Goal: Information Seeking & Learning: Learn about a topic

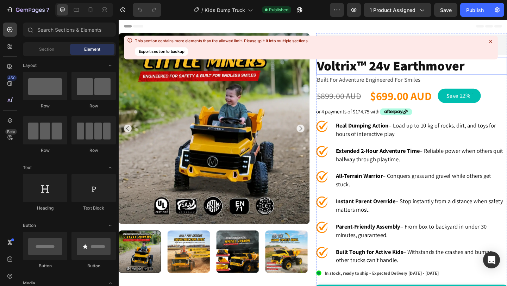
click at [491, 41] on icon at bounding box center [490, 41] width 2 height 2
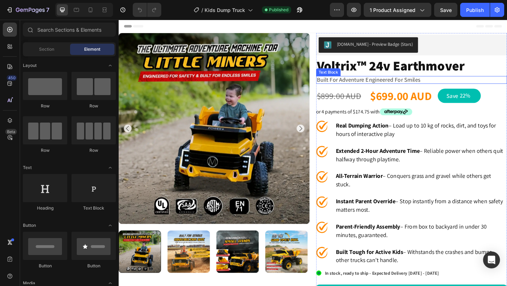
click at [452, 85] on p "built for adventure engineered for smiles" at bounding box center [437, 85] width 206 height 7
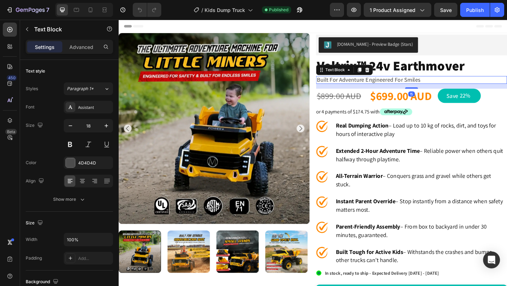
click at [452, 85] on p "built for adventure engineered for smiles" at bounding box center [437, 85] width 206 height 7
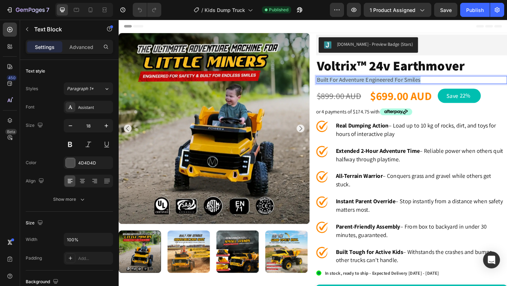
click at [452, 85] on p "built for adventure engineered for smiles" at bounding box center [437, 85] width 206 height 7
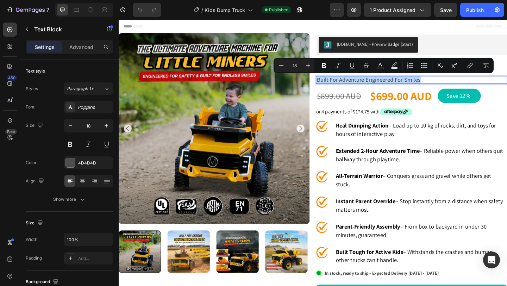
click at [482, 87] on p "built for adventure engineered for smiles" at bounding box center [437, 85] width 206 height 7
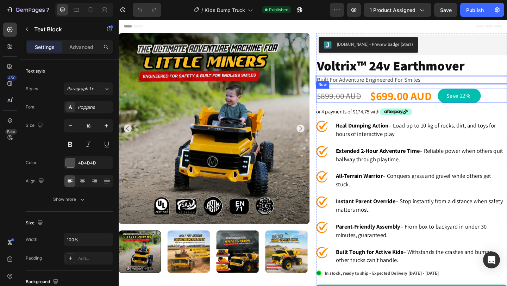
click at [481, 110] on div "$899.00 AUD Product Price Product Price $699.00 AUD Product Price Product Price…" at bounding box center [438, 103] width 208 height 16
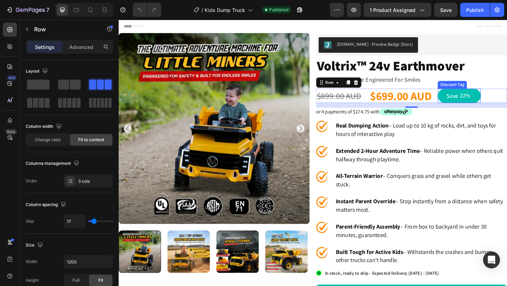
click at [487, 107] on div "save 22%" at bounding box center [489, 103] width 47 height 16
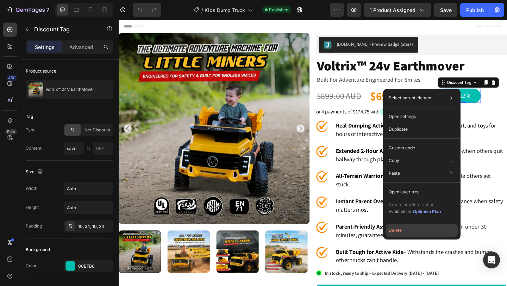
click at [412, 230] on button "Delete" at bounding box center [422, 230] width 72 height 13
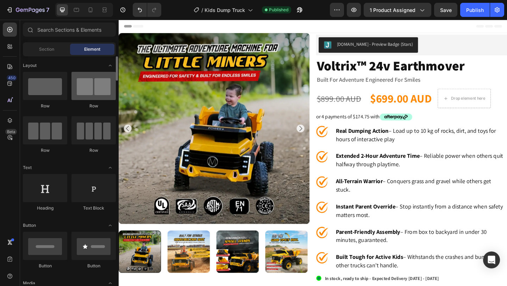
click at [98, 99] on div at bounding box center [94, 86] width 44 height 28
click at [98, 86] on div at bounding box center [94, 86] width 44 height 28
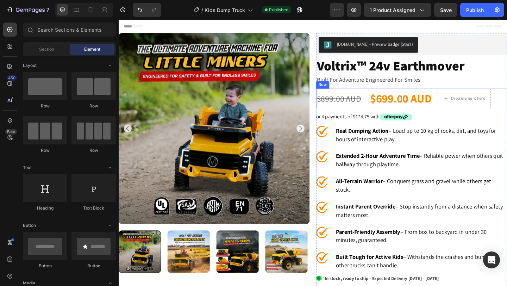
click at [476, 116] on div "$899.00 AUD Product Price Product Price $699.00 AUD Product Price Product Price…" at bounding box center [438, 105] width 208 height 21
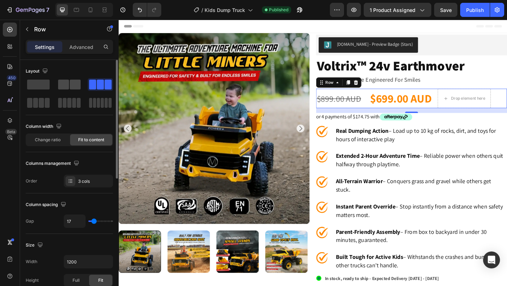
click at [78, 85] on span at bounding box center [75, 85] width 11 height 10
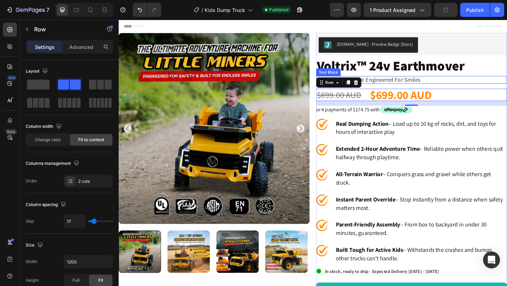
click at [507, 82] on p "built for adventure engineered for smiles" at bounding box center [437, 85] width 206 height 7
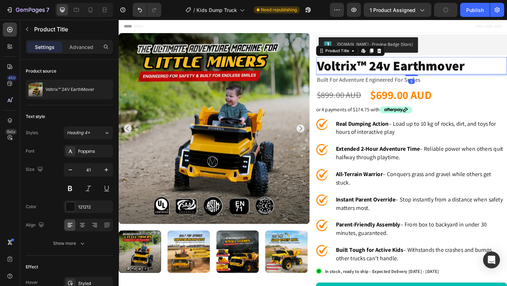
click at [507, 78] on h1 "voltrix™ 24v earthmover" at bounding box center [438, 69] width 208 height 19
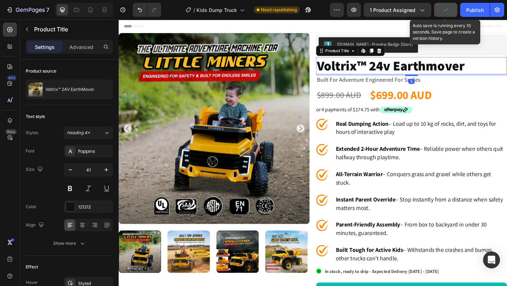
click at [439, 12] on button "button" at bounding box center [445, 10] width 23 height 14
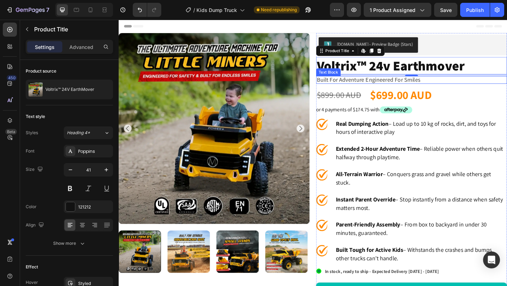
click at [468, 85] on p "built for adventure engineered for smiles" at bounding box center [437, 85] width 206 height 7
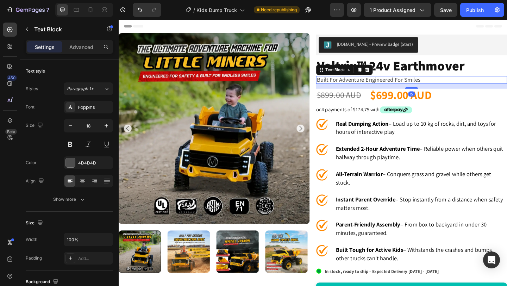
click at [468, 85] on p "built for adventure engineered for smiles" at bounding box center [437, 85] width 206 height 7
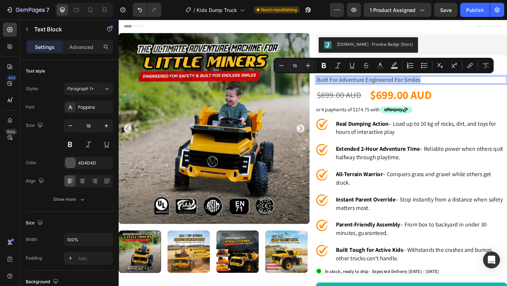
click at [468, 85] on p "built for adventure engineered for smiles" at bounding box center [437, 85] width 206 height 7
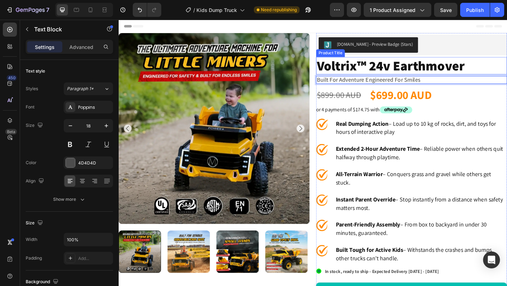
click at [484, 70] on h1 "voltrix™ 24v earthmover" at bounding box center [438, 69] width 208 height 19
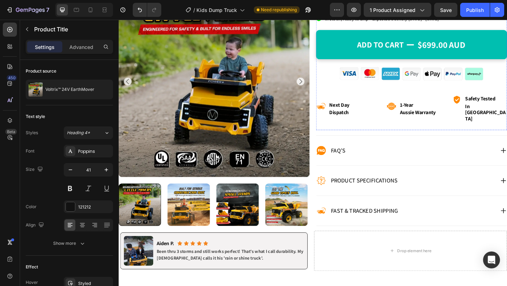
scroll to position [276, 0]
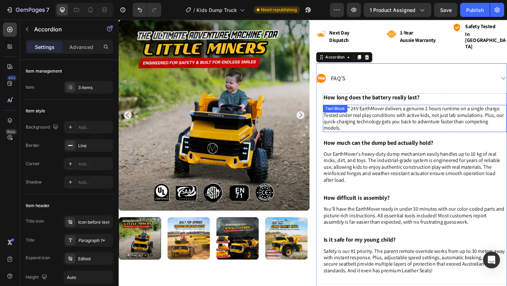
scroll to position [352, 0]
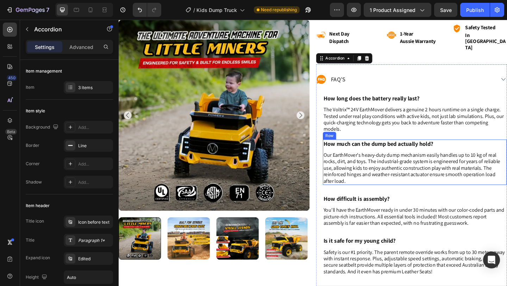
click at [442, 150] on div "How much can the dump bed actually hold? Heading Our EarthMover's heavy-duty du…" at bounding box center [441, 174] width 200 height 49
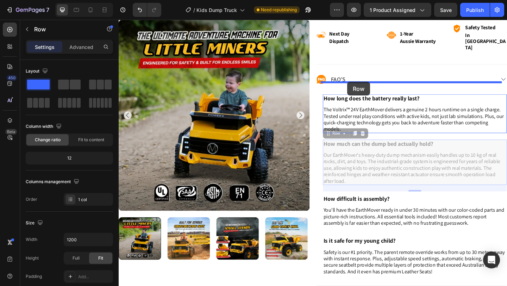
drag, startPoint x: 346, startPoint y: 133, endPoint x: 367, endPoint y: 88, distance: 50.3
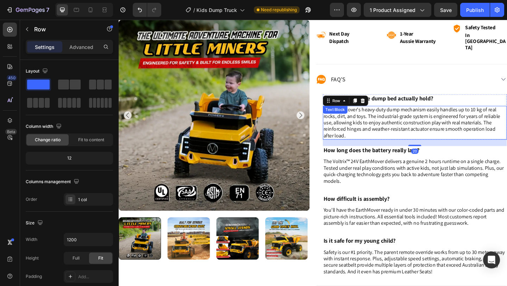
click at [403, 122] on p "Our EarthMover's heavy-duty dump mechanism easily handles up to 10 kg of real r…" at bounding box center [441, 131] width 199 height 35
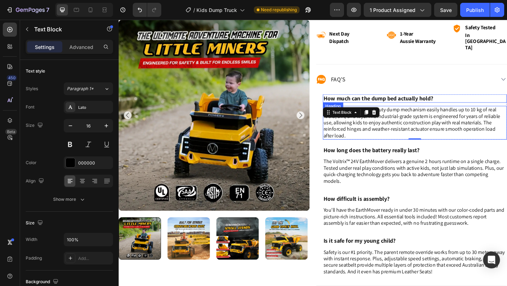
click at [443, 101] on h2 "How much can the dump bed actually hold?" at bounding box center [441, 105] width 200 height 9
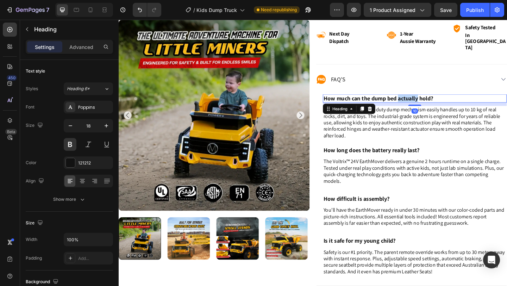
click at [443, 101] on h2 "How much can the dump bed actually hold?" at bounding box center [441, 105] width 200 height 9
click at [443, 101] on p "How much can the dump bed actually hold?" at bounding box center [441, 105] width 199 height 8
click at [436, 101] on p "How long does shipping take?" at bounding box center [441, 105] width 199 height 8
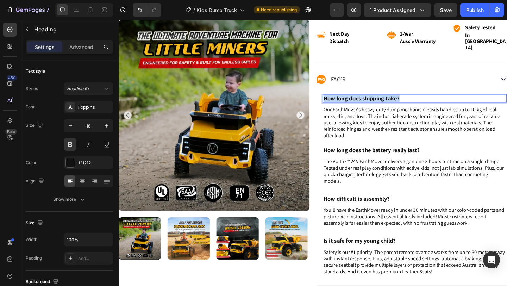
click at [436, 101] on p "How long does shipping take?" at bounding box center [441, 105] width 199 height 8
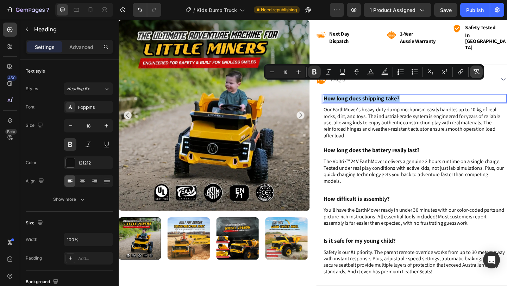
click at [478, 70] on icon "Editor contextual toolbar" at bounding box center [476, 71] width 7 height 7
click at [462, 101] on p "How long does shipping take?" at bounding box center [441, 105] width 199 height 8
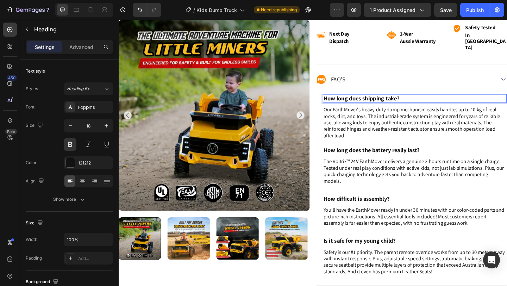
click at [462, 101] on p "How long does shipping take?" at bounding box center [441, 105] width 199 height 8
drag, startPoint x: 462, startPoint y: 94, endPoint x: 462, endPoint y: 98, distance: 3.9
click at [462, 101] on div "How long does shipping take? Heading 10 Our EarthMover's heavy-duty dump mechan…" at bounding box center [441, 125] width 200 height 49
click at [460, 101] on p "How long does shipping take?" at bounding box center [441, 105] width 199 height 8
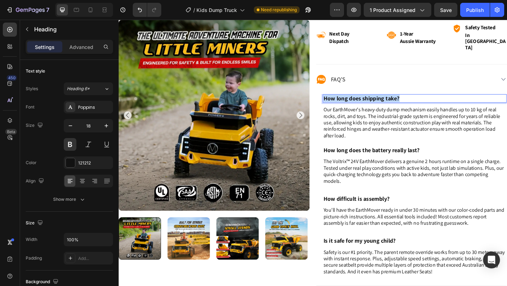
click at [460, 101] on p "How long does shipping take?" at bounding box center [441, 105] width 199 height 8
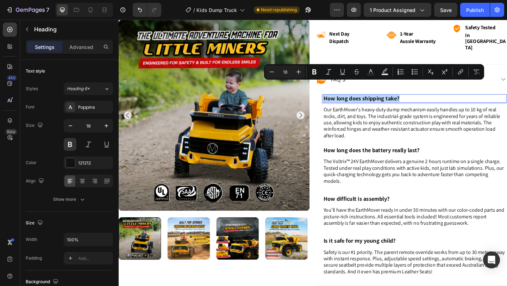
click at [460, 101] on p "How long does shipping take?" at bounding box center [441, 105] width 199 height 8
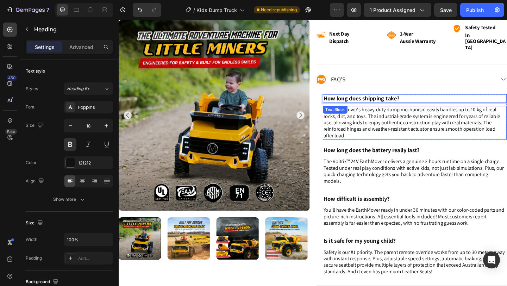
click at [418, 131] on p "Our EarthMover's heavy-duty dump mechanism easily handles up to 10 kg of real r…" at bounding box center [441, 131] width 199 height 35
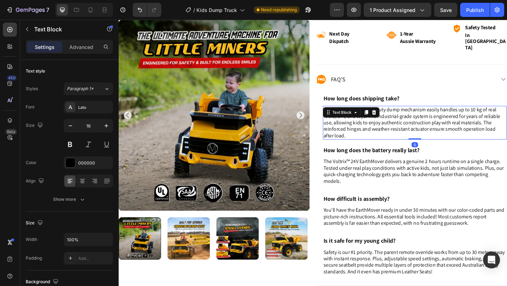
click at [418, 131] on p "Our EarthMover's heavy-duty dump mechanism easily handles up to 10 kg of real r…" at bounding box center [441, 131] width 199 height 35
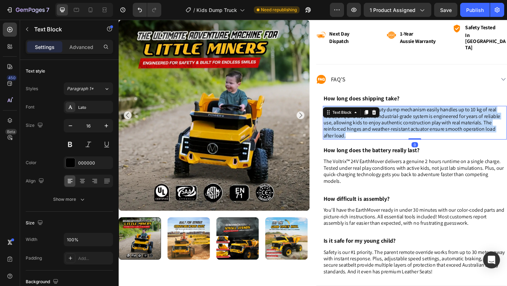
click at [418, 131] on p "Our EarthMover's heavy-duty dump mechanism easily handles up to 10 kg of real r…" at bounding box center [441, 131] width 199 height 35
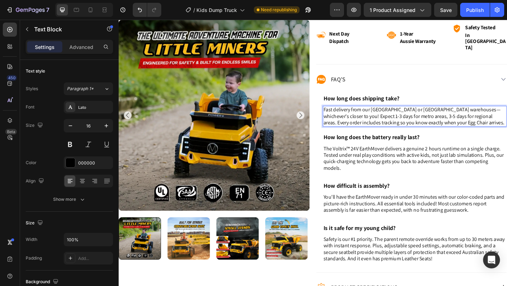
click at [428, 117] on p "Fast delivery from our [GEOGRAPHIC_DATA] or [GEOGRAPHIC_DATA] warehouses—whiche…" at bounding box center [441, 124] width 199 height 21
click at [460, 122] on p "Fast delivery from our [GEOGRAPHIC_DATA] or [GEOGRAPHIC_DATA] warehouses—whiche…" at bounding box center [441, 124] width 199 height 21
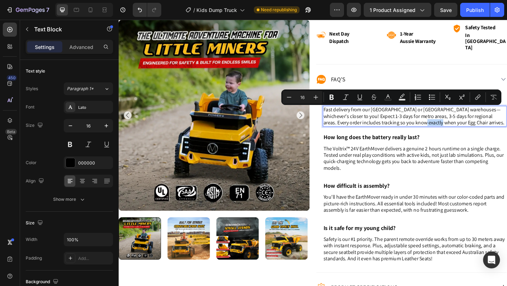
drag, startPoint x: 459, startPoint y: 121, endPoint x: 481, endPoint y: 120, distance: 21.9
click at [481, 120] on p "Fast delivery from our [GEOGRAPHIC_DATA] or [GEOGRAPHIC_DATA] warehouses—whiche…" at bounding box center [441, 124] width 199 height 21
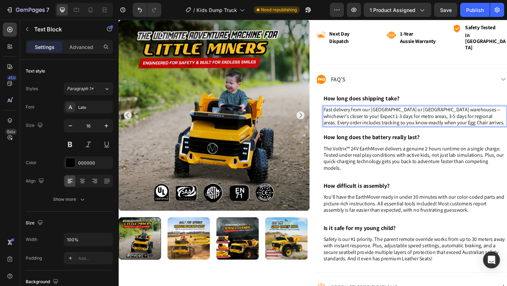
click at [482, 120] on p "Fast delivery from our [GEOGRAPHIC_DATA] or [GEOGRAPHIC_DATA] warehouses—whiche…" at bounding box center [441, 124] width 199 height 21
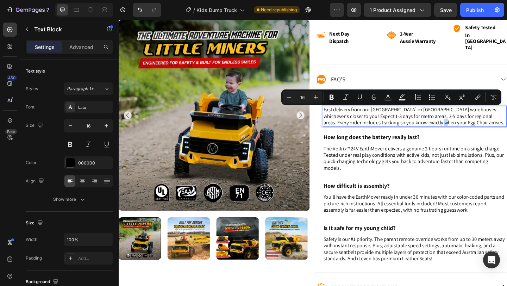
click at [482, 120] on p "Fast delivery from our [GEOGRAPHIC_DATA] or [GEOGRAPHIC_DATA] warehouses—whiche…" at bounding box center [441, 124] width 199 height 21
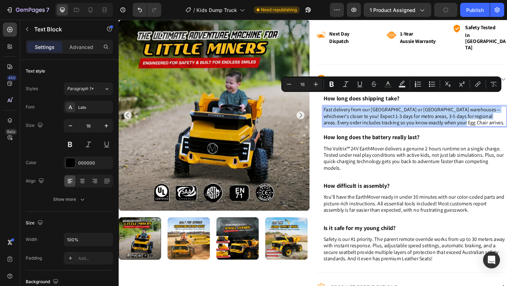
click at [477, 120] on p "Fast delivery from our [GEOGRAPHIC_DATA] or [GEOGRAPHIC_DATA] warehouses—whiche…" at bounding box center [441, 124] width 199 height 21
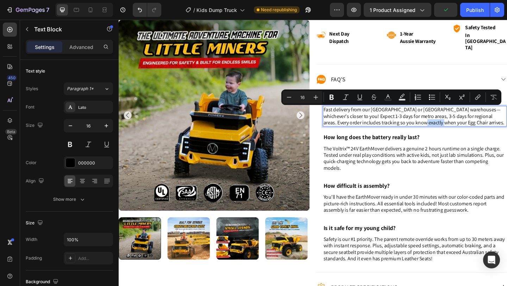
drag, startPoint x: 482, startPoint y: 120, endPoint x: 459, endPoint y: 122, distance: 22.2
click at [459, 122] on p "Fast delivery from our [GEOGRAPHIC_DATA] or [GEOGRAPHIC_DATA] warehouses—whiche…" at bounding box center [441, 124] width 199 height 21
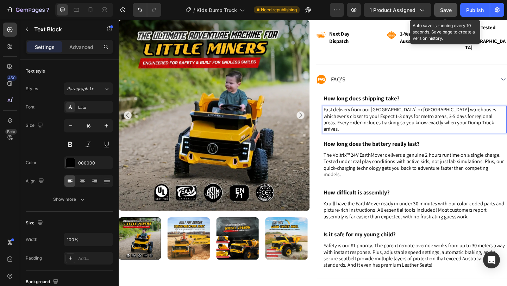
click at [449, 9] on span "Save" at bounding box center [446, 10] width 12 height 6
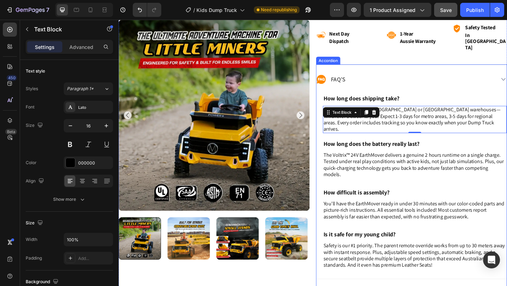
click at [464, 79] on div "FAQ’s" at bounding box center [431, 84] width 194 height 11
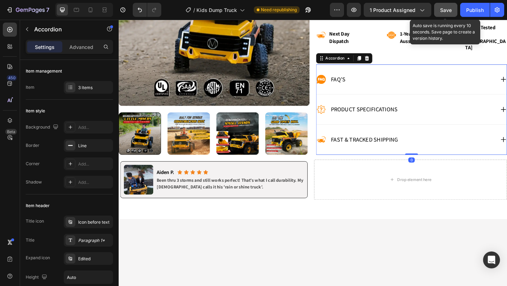
click at [442, 12] on span "Save" at bounding box center [446, 10] width 12 height 6
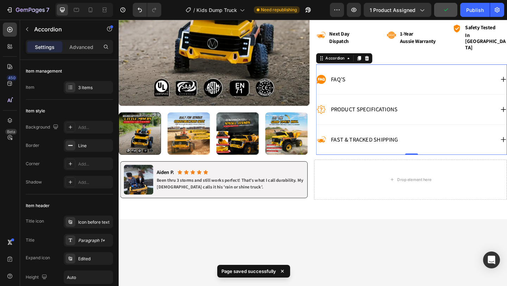
click at [507, 79] on div "FAQ’s" at bounding box center [431, 84] width 194 height 11
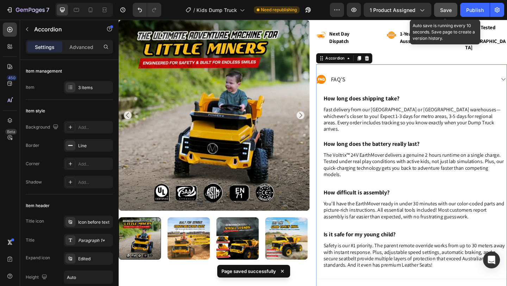
click at [450, 10] on span "Save" at bounding box center [446, 10] width 12 height 6
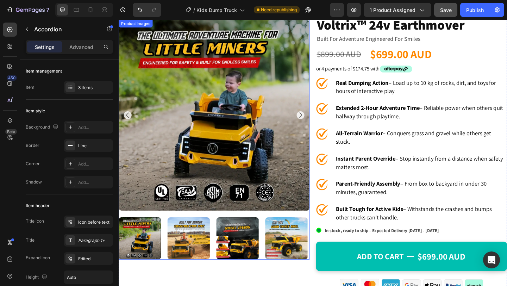
scroll to position [0, 0]
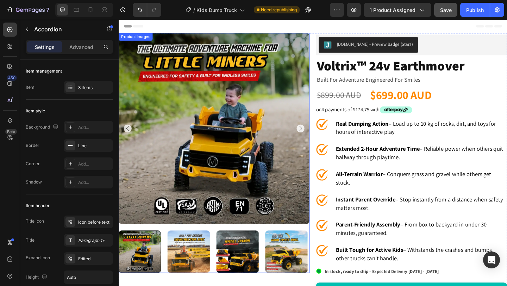
click at [313, 135] on icon "Carousel Next Arrow" at bounding box center [317, 138] width 8 height 8
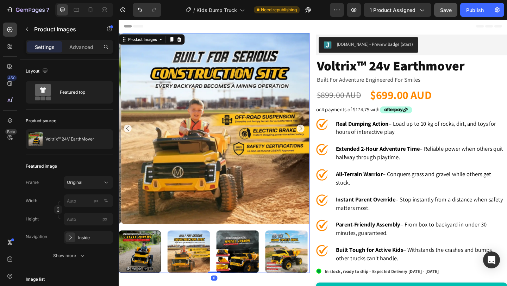
click at [313, 135] on icon "Carousel Next Arrow" at bounding box center [317, 138] width 8 height 8
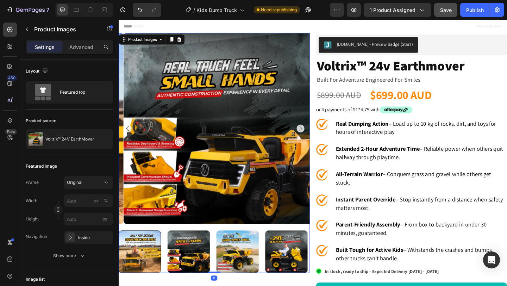
click at [313, 135] on icon "Carousel Next Arrow" at bounding box center [317, 138] width 8 height 8
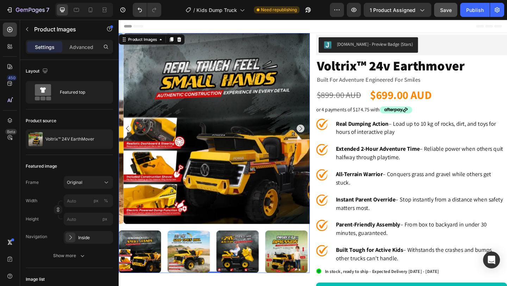
click at [313, 135] on icon "Carousel Next Arrow" at bounding box center [317, 138] width 8 height 8
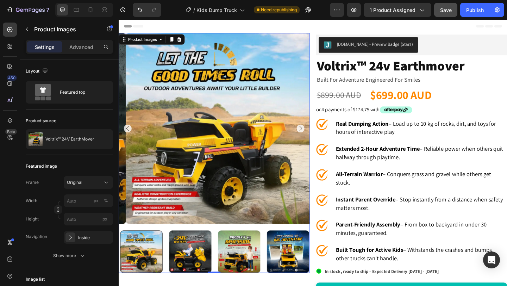
click at [313, 135] on icon "Carousel Next Arrow" at bounding box center [317, 138] width 8 height 8
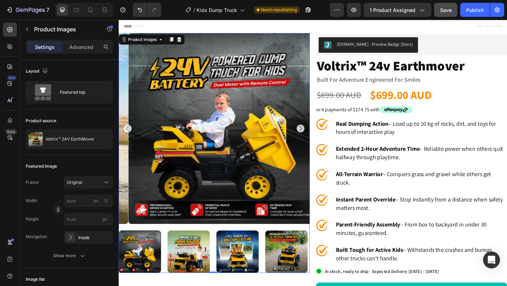
click at [313, 135] on icon "Carousel Next Arrow" at bounding box center [317, 138] width 8 height 8
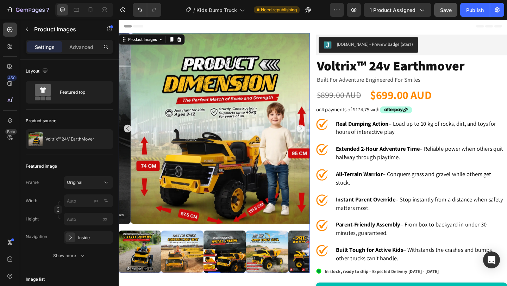
click at [313, 135] on icon "Carousel Next Arrow" at bounding box center [317, 138] width 8 height 8
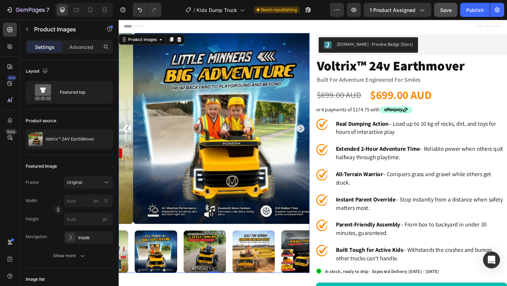
click at [313, 135] on icon "Carousel Next Arrow" at bounding box center [317, 138] width 8 height 8
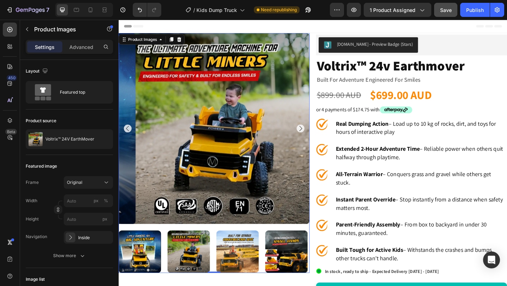
click at [313, 135] on icon "Carousel Next Arrow" at bounding box center [317, 138] width 8 height 8
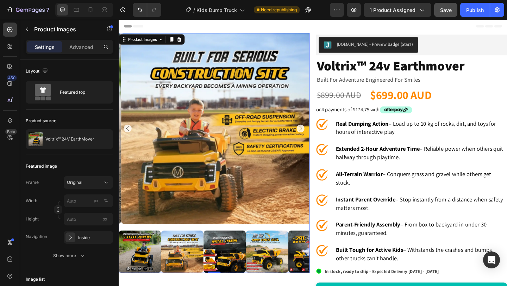
click at [313, 135] on icon "Carousel Next Arrow" at bounding box center [317, 138] width 8 height 8
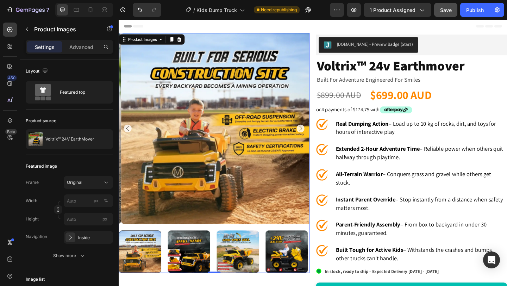
click at [313, 135] on icon "Carousel Next Arrow" at bounding box center [317, 138] width 8 height 8
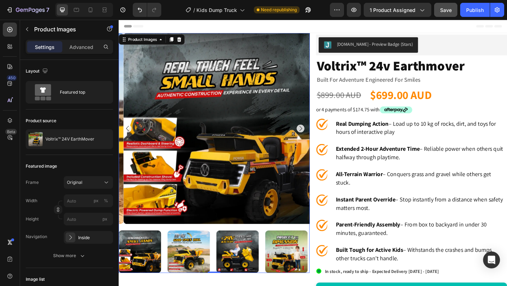
click at [315, 138] on icon "Carousel Next Arrow" at bounding box center [317, 138] width 8 height 8
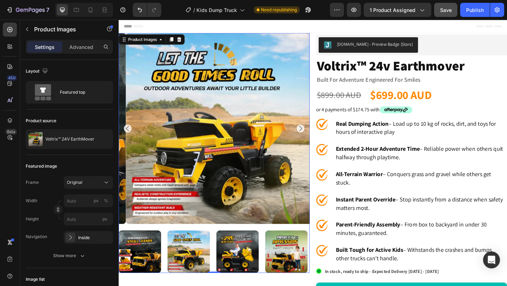
click at [315, 138] on icon "Carousel Next Arrow" at bounding box center [317, 138] width 8 height 8
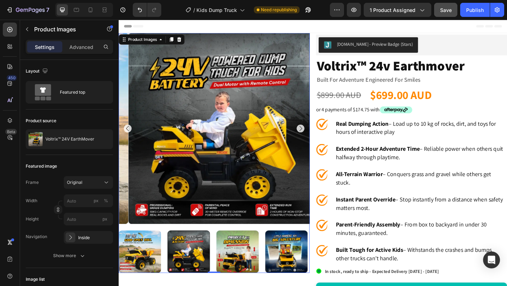
click at [315, 138] on icon "Carousel Next Arrow" at bounding box center [317, 138] width 8 height 8
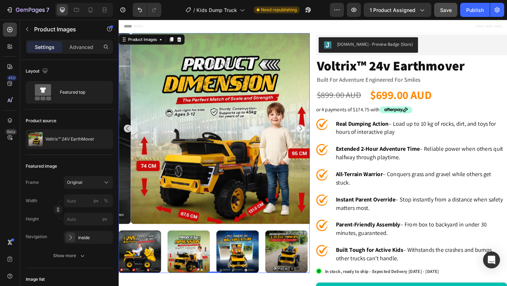
click at [315, 138] on icon "Carousel Next Arrow" at bounding box center [317, 138] width 8 height 8
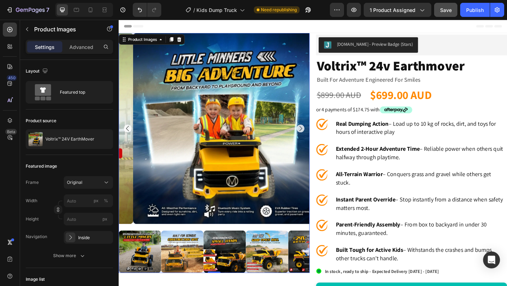
click at [315, 138] on icon "Carousel Next Arrow" at bounding box center [317, 138] width 8 height 8
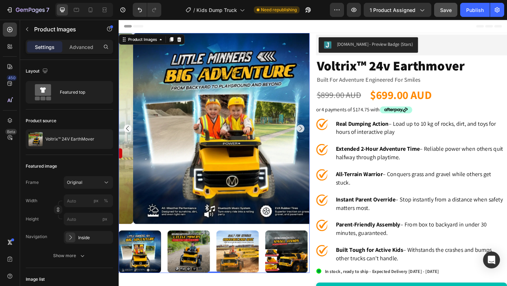
click at [315, 138] on icon "Carousel Next Arrow" at bounding box center [317, 138] width 8 height 8
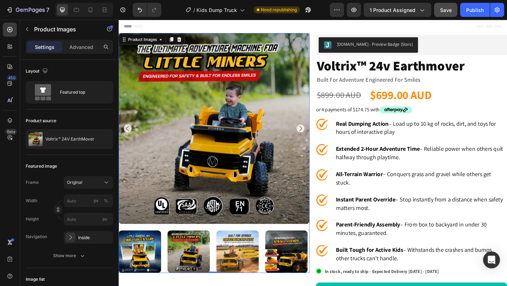
click at [315, 138] on icon "Carousel Next Arrow" at bounding box center [317, 138] width 8 height 8
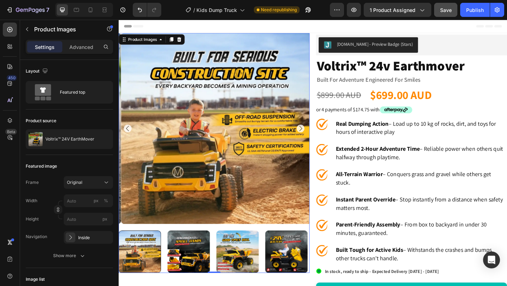
click at [316, 137] on icon "Carousel Next Arrow" at bounding box center [317, 138] width 8 height 8
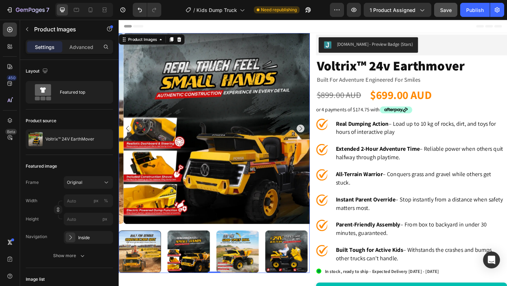
click at [316, 137] on icon "Carousel Next Arrow" at bounding box center [317, 138] width 8 height 8
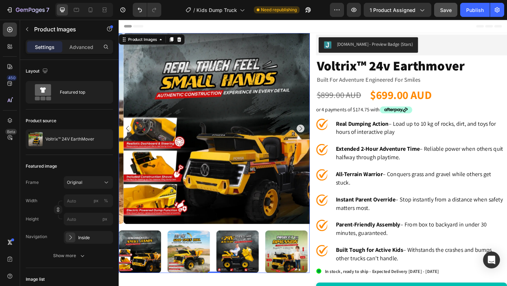
click at [316, 137] on icon "Carousel Next Arrow" at bounding box center [317, 138] width 8 height 8
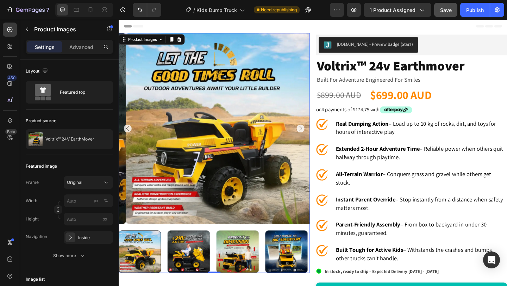
click at [324, 28] on div "Header" at bounding box center [330, 27] width 412 height 14
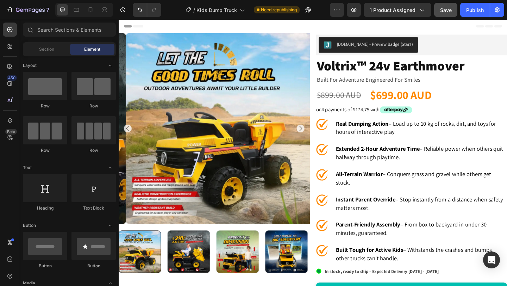
click at [327, 27] on div "Header" at bounding box center [330, 27] width 412 height 14
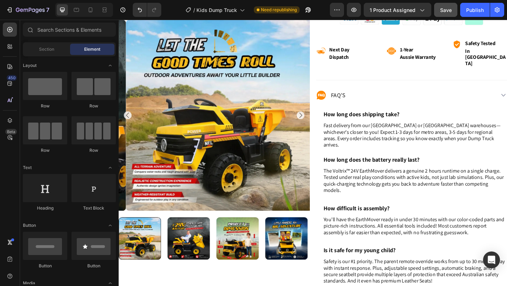
scroll to position [338, 0]
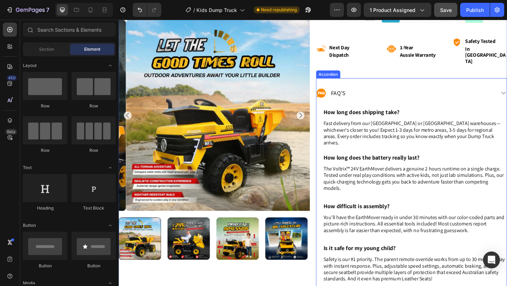
click at [403, 94] on div "FAQ’s" at bounding box center [431, 99] width 194 height 11
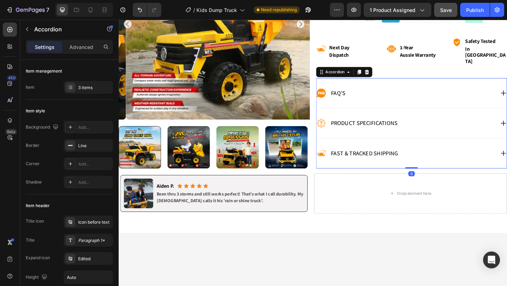
click at [403, 94] on div "FAQ’s" at bounding box center [431, 99] width 194 height 11
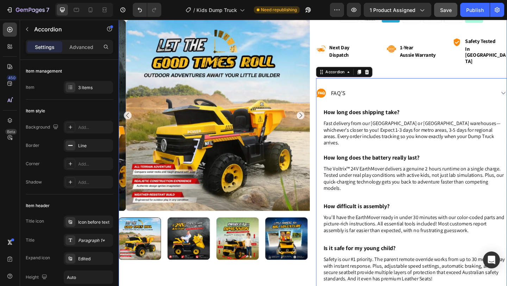
click at [327, 156] on div "Product Images [DOMAIN_NAME] - Preview Badge (Stars) [DOMAIN_NAME] voltrix™ 24v…" at bounding box center [330, 40] width 423 height 686
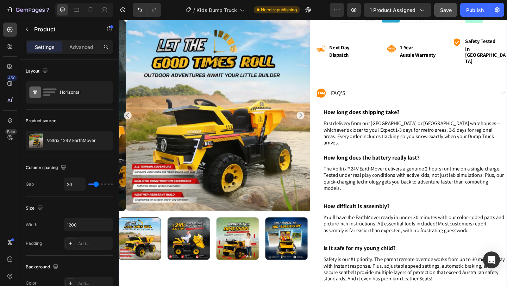
click at [328, 129] on div "Product Images [DOMAIN_NAME] - Preview Badge (Stars) [DOMAIN_NAME] voltrix™ 24v…" at bounding box center [330, 40] width 423 height 686
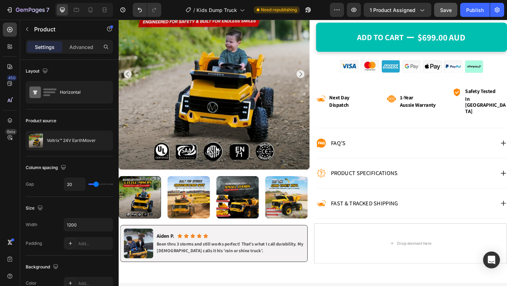
scroll to position [279, 0]
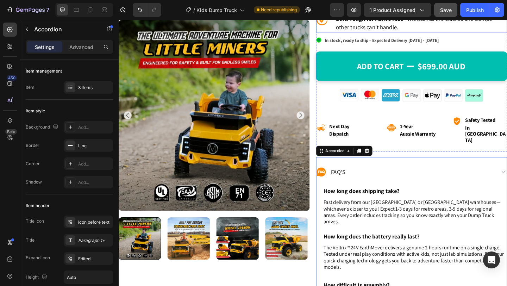
scroll to position [256, 0]
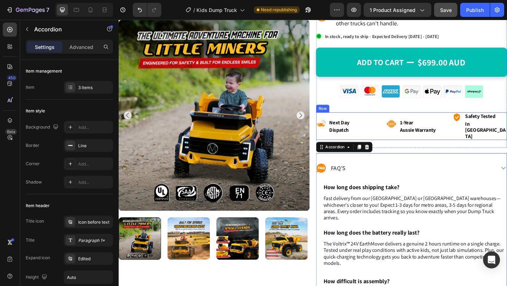
click at [400, 132] on div "Icon next day Text Block dispatch Text Block Row Icon 1-year Text Block aussie …" at bounding box center [438, 135] width 208 height 30
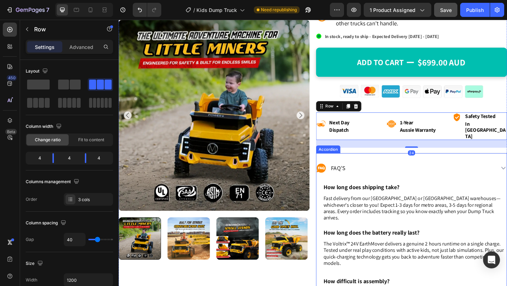
click at [397, 165] on div "FAQ’s" at bounding box center [437, 181] width 207 height 32
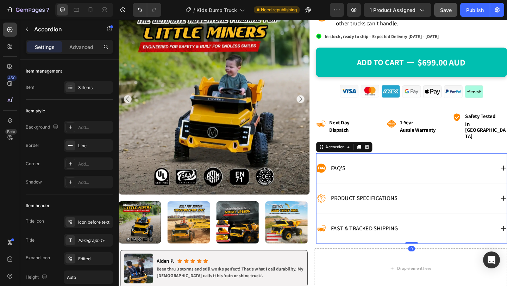
click at [397, 165] on div "FAQ’s" at bounding box center [437, 181] width 207 height 32
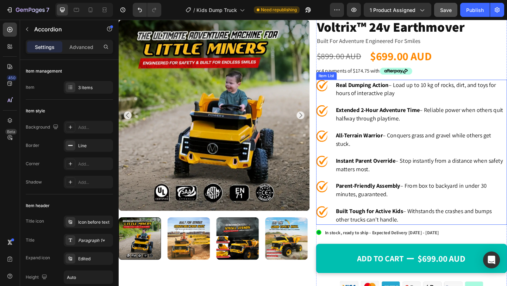
scroll to position [38, 0]
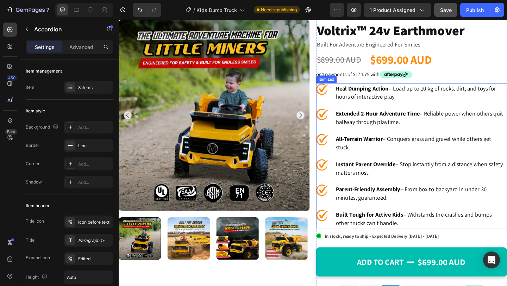
click at [390, 98] on strong "Real Dumping Action" at bounding box center [383, 94] width 57 height 8
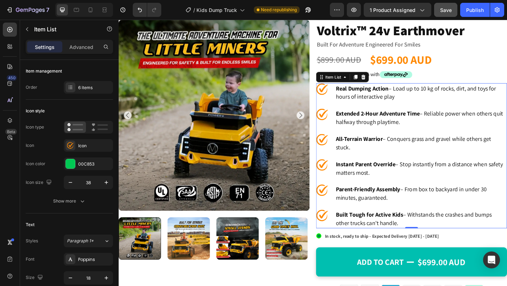
click at [390, 98] on strong "Real Dumping Action" at bounding box center [383, 94] width 57 height 8
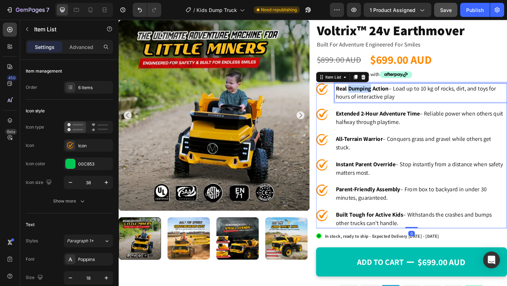
click at [390, 98] on strong "Real Dumping Action" at bounding box center [383, 94] width 57 height 8
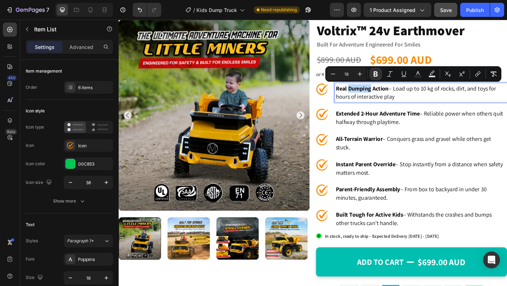
copy p "Real Dumping Action – Load up to 10 kg of rocks, dirt, and toys for hours of in…"
click at [404, 99] on p "Real Dumping Action – Load up to 10 kg of rocks, dirt, and toys for hours of in…" at bounding box center [447, 99] width 185 height 18
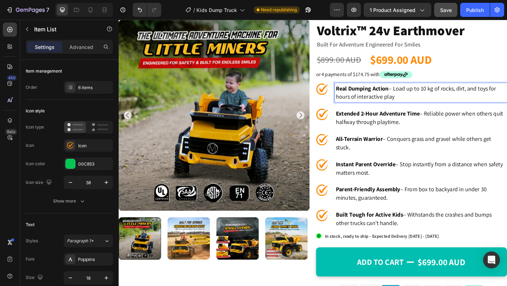
click at [404, 99] on p "Real Dumping Action – Load up to 10 kg of rocks, dirt, and toys for hours of in…" at bounding box center [447, 99] width 185 height 18
click at [404, 100] on p "Real Dumping Action – Load up to 10 kg of rocks, dirt, and toys for hours of in…" at bounding box center [447, 99] width 185 height 18
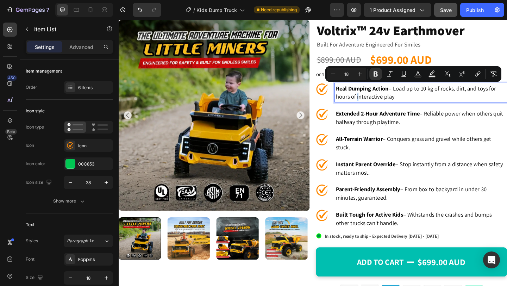
copy p "Real Dumping Action – Load up to 10 kg of rocks, dirt, and toys for hours of in…"
click at [422, 89] on div "Real Dumping Action – Load up to 10 kg of rocks, dirt, and toys for hours of in…" at bounding box center [447, 99] width 187 height 20
drag, startPoint x: 429, startPoint y: 95, endPoint x: 453, endPoint y: 105, distance: 26.8
click at [453, 105] on p "Real Dumping Action – Load up to 10 kg of rocks, dirt, and toys for hours of in…" at bounding box center [447, 99] width 185 height 18
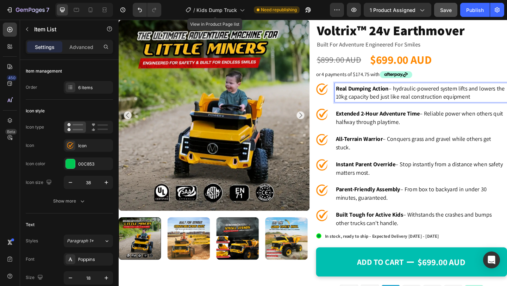
click at [426, 103] on p "Real Dumping Action – hydraulic-powered system lifts and lowers the 10kg capaci…" at bounding box center [447, 99] width 185 height 18
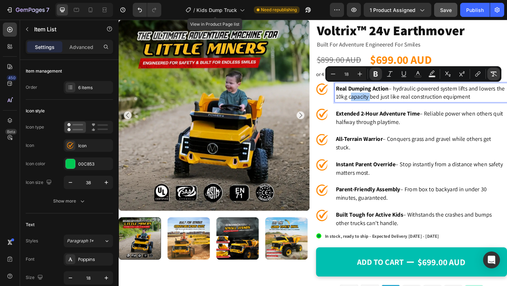
click at [491, 75] on icon "Editor contextual toolbar" at bounding box center [493, 73] width 7 height 7
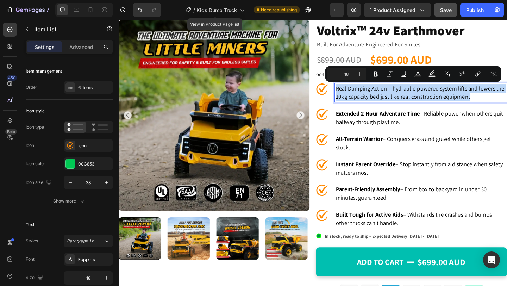
click at [463, 108] on p "Real Dumping Action – hydraulic-powered system lifts and lowers the 10kg capaci…" at bounding box center [447, 99] width 185 height 18
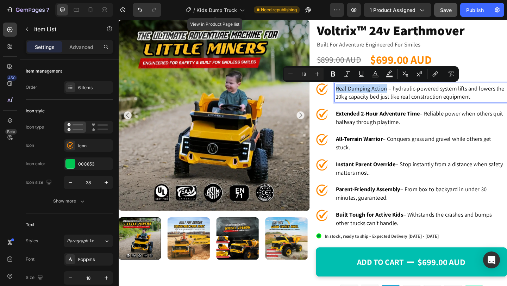
drag, startPoint x: 418, startPoint y: 96, endPoint x: 353, endPoint y: 94, distance: 65.6
click at [355, 94] on p "Real Dumping Action – hydraulic-powered system lifts and lowers the 10kg capaci…" at bounding box center [447, 99] width 185 height 18
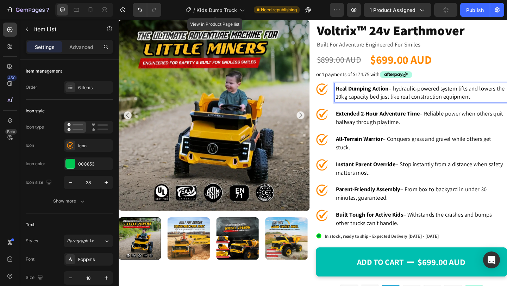
click at [407, 108] on p "Real Dumping Action – hydraulic-powered system lifts and lowers the 10kg capaci…" at bounding box center [447, 99] width 185 height 18
click at [355, 108] on p "Real Dumping Action – hydraulic-powered system lifts and lowers the 10kg capaci…" at bounding box center [447, 99] width 185 height 18
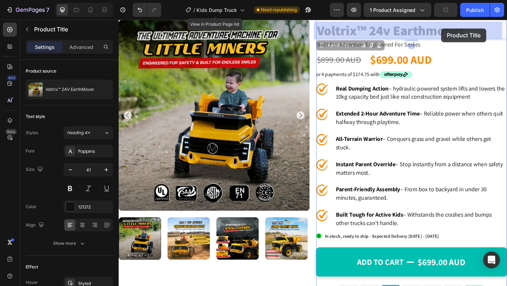
scroll to position [0, 0]
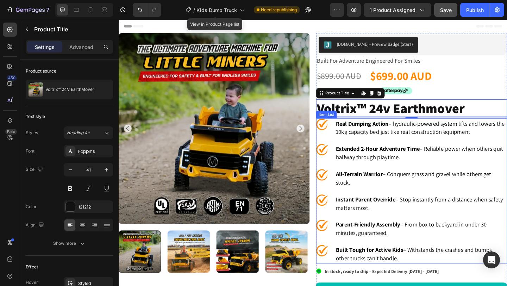
click at [385, 174] on p "Extended 2-Hour Adventure Time – Reliable power when others quit halfway throug…" at bounding box center [447, 165] width 185 height 18
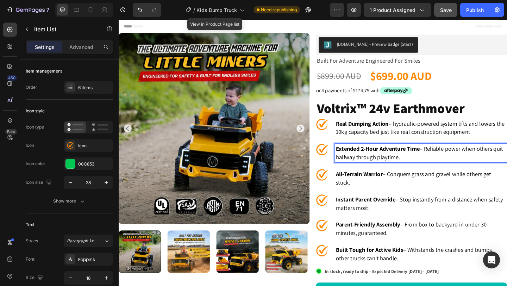
click at [406, 164] on strong "Extended 2-Hour Adventure Time" at bounding box center [400, 160] width 91 height 8
click at [411, 164] on strong "Extended 2-Hour Adventure Time" at bounding box center [400, 160] width 91 height 8
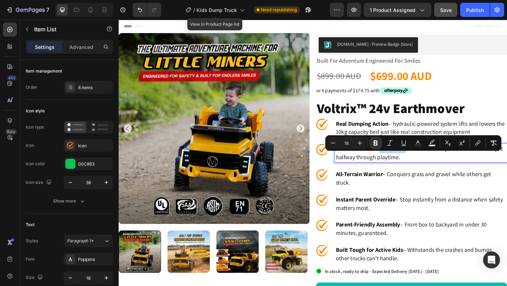
copy p "Extended 2-Hour Adventure Time – Reliable power when others quit halfway throug…"
click at [370, 174] on p "Extended 2-Hour Adventure Time – Reliable power when others quit halfway throug…" at bounding box center [447, 165] width 185 height 18
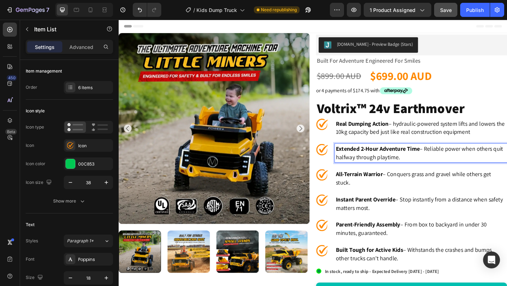
click at [408, 164] on strong "Extended 2-Hour Adventure Time" at bounding box center [400, 160] width 91 height 8
click at [446, 164] on strong "Extended 2-Hour Adventure Time" at bounding box center [400, 160] width 91 height 8
click at [399, 164] on strong "Extended 2-Hour Battery Life" at bounding box center [395, 160] width 80 height 8
click at [452, 172] on p "Extended 2-Hour Battery Life – Reliable power when others quit halfway through …" at bounding box center [447, 165] width 185 height 18
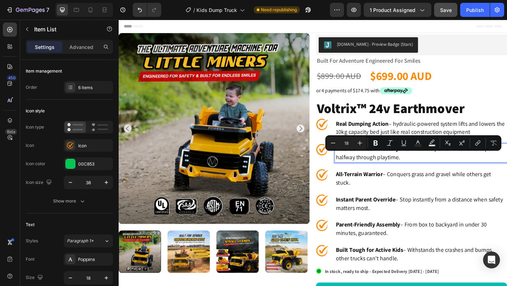
drag, startPoint x: 452, startPoint y: 170, endPoint x: 472, endPoint y: 179, distance: 21.9
click at [472, 174] on p "Extended 2-Hour Battery Life – Reliable power when others quit halfway through …" at bounding box center [447, 165] width 185 height 18
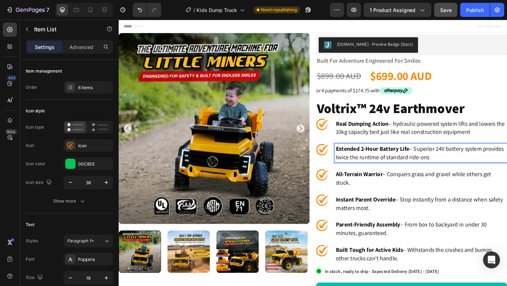
click at [472, 174] on p "Extended 2-Hour Battery Life – Superior 24V battery system provides twice the r…" at bounding box center [447, 165] width 185 height 18
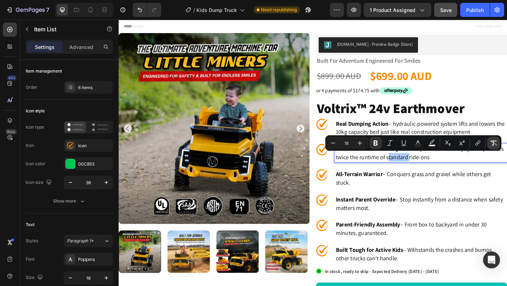
click at [490, 146] on icon "Editor contextual toolbar" at bounding box center [493, 143] width 7 height 7
click at [438, 174] on p "Extended 2-Hour Battery Life – Superior 24V battery system provides twice the r…" at bounding box center [447, 165] width 185 height 18
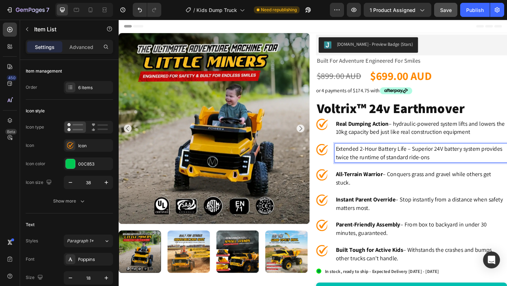
click at [440, 171] on p "Extended 2-Hour Battery Life – Superior 24V battery system provides twice the r…" at bounding box center [447, 165] width 185 height 18
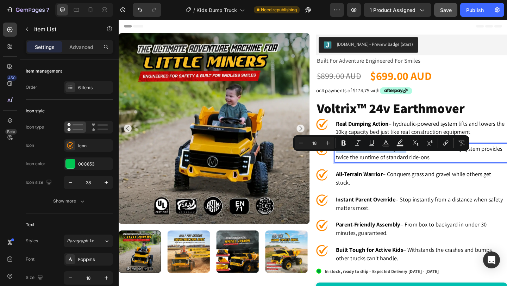
drag, startPoint x: 442, startPoint y: 171, endPoint x: 341, endPoint y: 171, distance: 101.5
click at [341, 171] on div "Extended 2-Hour Battery Life – Superior 24V battery system provides twice the r…" at bounding box center [438, 165] width 208 height 20
click at [413, 174] on p "Extended 2-Hour Battery Life – Superior 24V battery system provides twice the r…" at bounding box center [447, 165] width 185 height 18
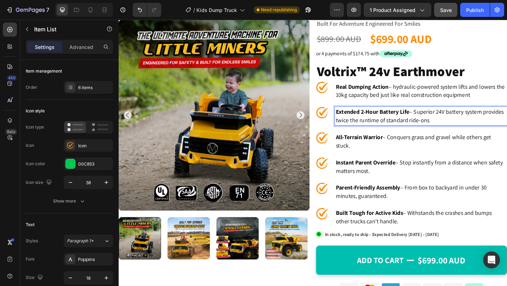
scroll to position [42, 0]
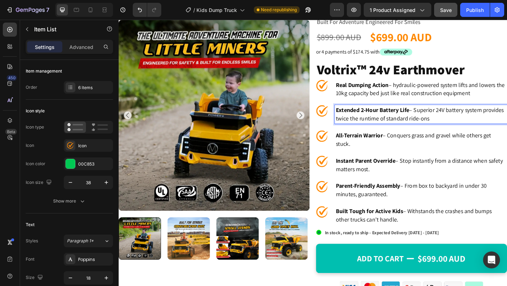
click at [388, 159] on p "All-Terrain Warrior – Conquers grass and gravel while others get stuck." at bounding box center [447, 150] width 185 height 18
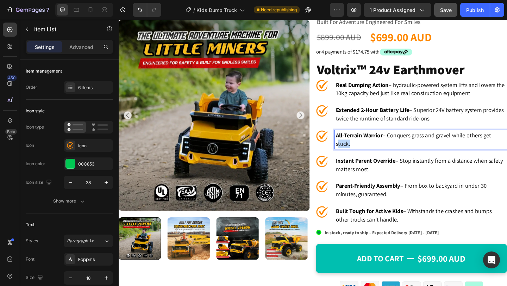
click at [388, 159] on p "All-Terrain Warrior – Conquers grass and gravel while others get stuck." at bounding box center [447, 150] width 185 height 18
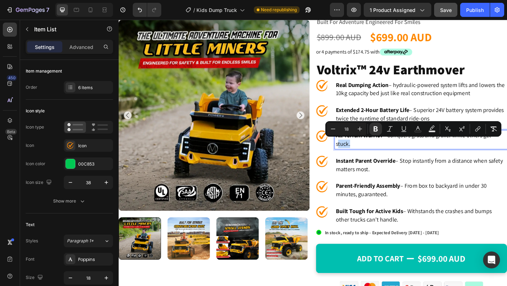
copy p "All-Terrain Warrior – Conquers grass and gravel while others get stuck."
click at [423, 159] on p "All-Terrain Warrior – Conquers grass and gravel while others get stuck." at bounding box center [447, 150] width 185 height 18
drag, startPoint x: 422, startPoint y: 155, endPoint x: 434, endPoint y: 161, distance: 13.9
click at [434, 159] on p "All-Terrain Warrior – Conquers grass and gravel while others get stuck." at bounding box center [447, 150] width 185 height 18
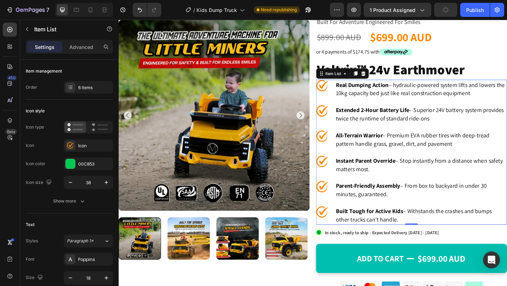
click at [417, 159] on p "All-Terrain Warrior – Premium EVA rubber tires with deep-tread pattern handle g…" at bounding box center [447, 150] width 185 height 18
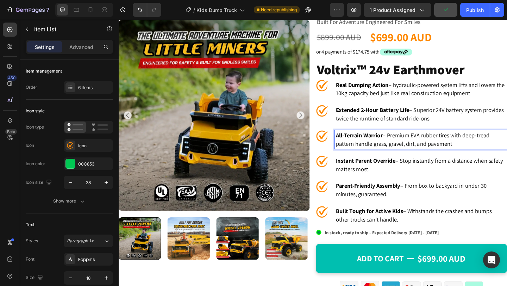
click at [406, 149] on strong "All-Terrain Warrior" at bounding box center [380, 145] width 51 height 8
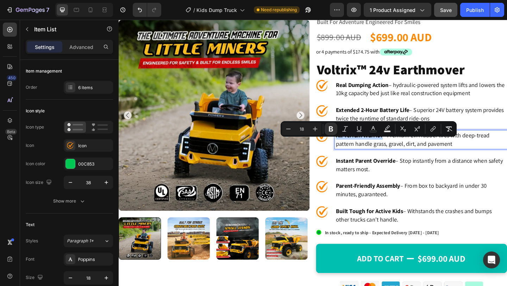
drag, startPoint x: 413, startPoint y: 156, endPoint x: 352, endPoint y: 155, distance: 61.3
click at [354, 155] on div "All-Terrain Warrior – Premium EVA rubber tires with deep-tread pattern handle g…" at bounding box center [447, 150] width 187 height 20
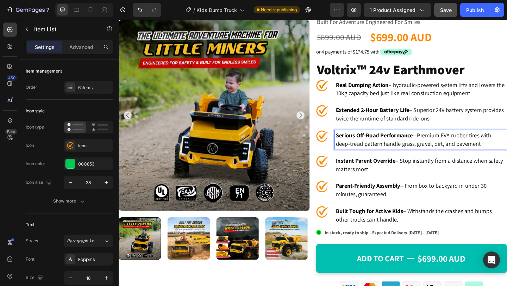
click at [494, 187] on p "Instant Parent Override – Stop instantly from a distance when safety matters mo…" at bounding box center [447, 177] width 185 height 18
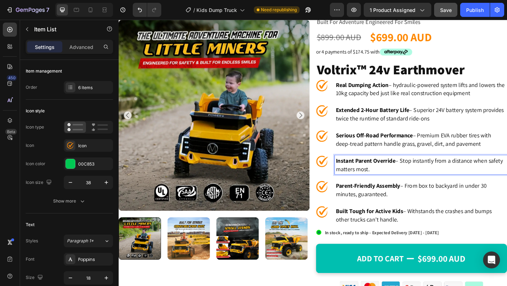
click at [502, 187] on p "Instant Parent Override – Stop instantly from a distance when safety matters mo…" at bounding box center [447, 177] width 185 height 18
click at [448, 187] on p "Instant Parent Override – Stop instantly from a distance when safety matters mo…" at bounding box center [447, 177] width 185 height 18
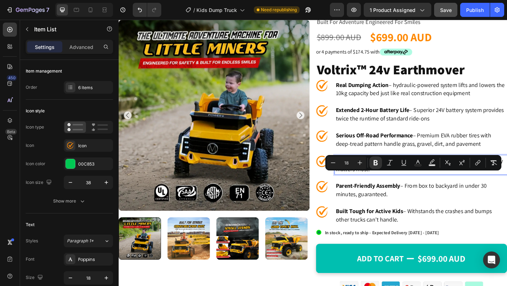
copy p "Instant Parent Override – Stop instantly from a distance when safety matters mo…"
click at [395, 187] on p "Instant Parent Override – Stop instantly from a distance when safety matters mo…" at bounding box center [447, 177] width 185 height 18
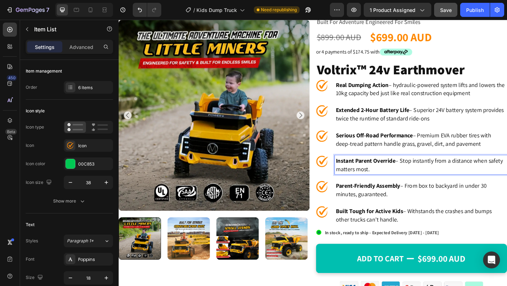
click at [395, 187] on p "Instant Parent Override – Stop instantly from a distance when safety matters mo…" at bounding box center [447, 177] width 185 height 18
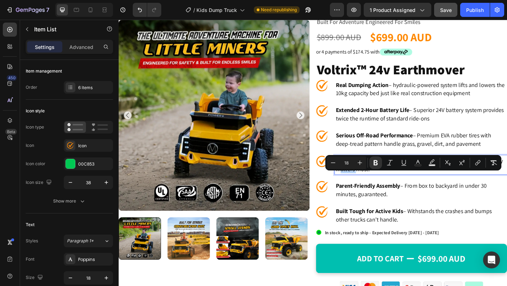
copy p "Instant Parent Override – Stop instantly from a distance when safety matters mo…"
click at [398, 177] on strong "Instant Parent Override" at bounding box center [387, 173] width 65 height 8
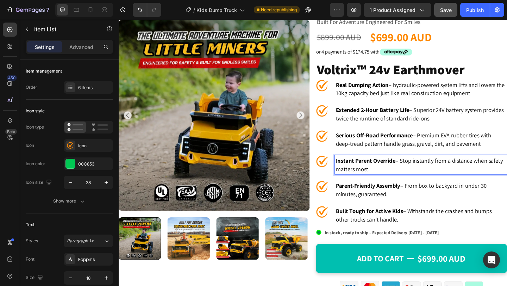
click at [440, 187] on p "Instant Parent Override – Stop instantly from a distance when safety matters mo…" at bounding box center [447, 177] width 185 height 18
click at [454, 214] on p "Parent-Friendly Assembly – From box to backyard in under 30 minutes, guaranteed." at bounding box center [447, 205] width 185 height 18
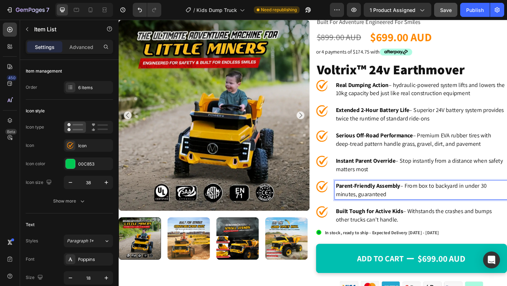
click at [462, 242] on p "Built Tough for Active Kids – Withstands the crashes and bumps other trucks can…" at bounding box center [447, 232] width 185 height 18
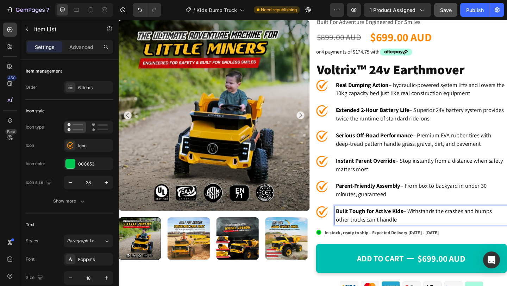
click at [399, 177] on strong "Instant Parent Override" at bounding box center [387, 173] width 65 height 8
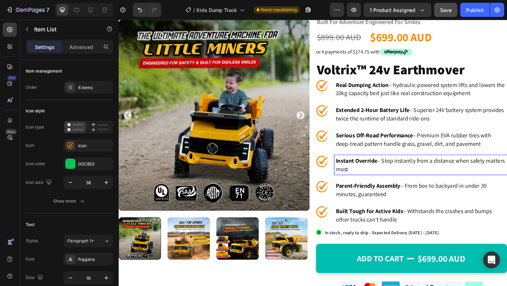
click at [400, 177] on strong "Instant Override" at bounding box center [377, 173] width 45 height 8
click at [504, 187] on p "Instant Override Remote – Stop instantly from a distance when safety matters mo…" at bounding box center [447, 177] width 185 height 18
click at [493, 187] on p "Instant Override Remote – Stop instantly from upto30 distance when safety matte…" at bounding box center [447, 177] width 185 height 18
click at [507, 187] on p "Instant Override Remote – Stop instantly from upto30 distance when safety matte…" at bounding box center [447, 177] width 185 height 18
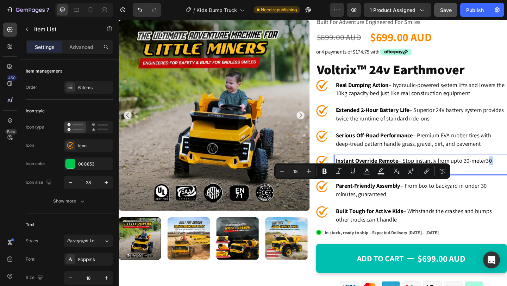
drag, startPoint x: 373, startPoint y: 199, endPoint x: 382, endPoint y: 199, distance: 9.2
click at [382, 187] on p "Instant Override Remote – Stop instantly from upto 30-meter30 distance when saf…" at bounding box center [447, 177] width 185 height 18
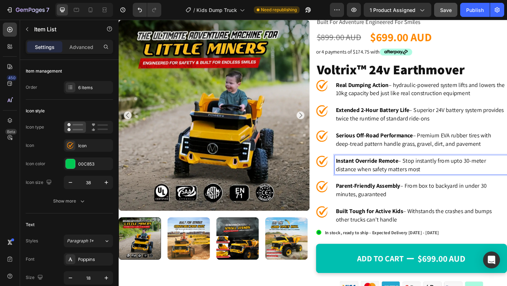
click at [491, 187] on p "Instant Override Remote – Stop instantly from upto 30-meter distance when safet…" at bounding box center [447, 177] width 185 height 18
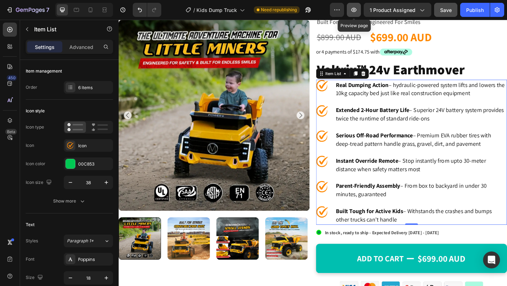
click at [354, 9] on icon "button" at bounding box center [354, 9] width 7 height 7
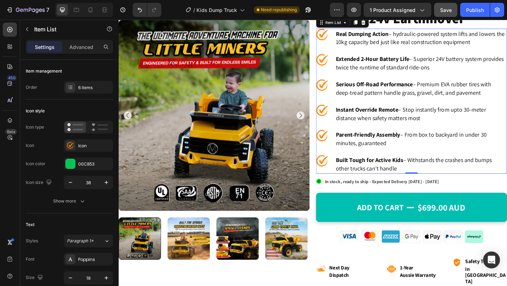
scroll to position [101, 0]
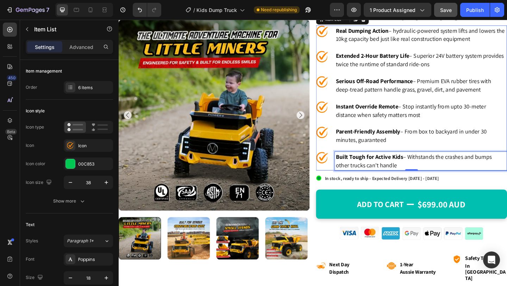
click at [385, 173] on strong "Built Tough for Active Kids" at bounding box center [391, 169] width 73 height 8
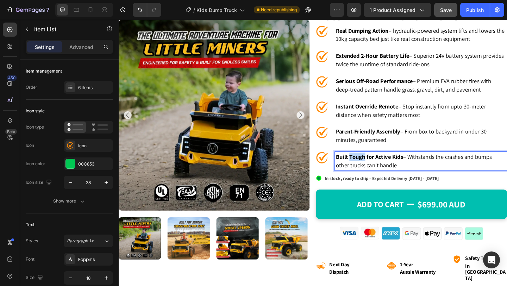
click at [385, 173] on strong "Built Tough for Active Kids" at bounding box center [391, 169] width 73 height 8
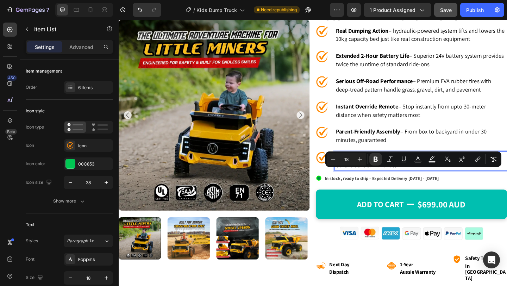
click at [385, 173] on strong "Built Tough for Active Kids" at bounding box center [391, 169] width 73 height 8
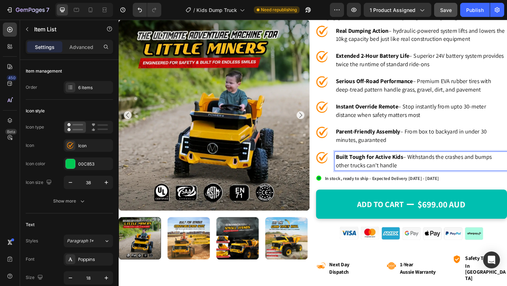
click at [398, 155] on p "Parent-Friendly Assembly – From box to backyard in under 30 minutes, guaranteed" at bounding box center [447, 146] width 185 height 18
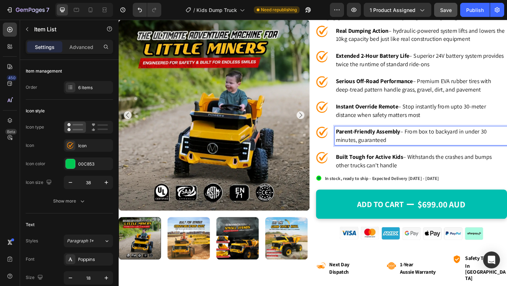
click at [398, 155] on p "Parent-Friendly Assembly – From box to backyard in under 30 minutes, guaranteed" at bounding box center [447, 146] width 185 height 18
click at [398, 155] on strong "No Engineering Degree Required – Simple instructions anyone can follow" at bounding box center [446, 145] width 182 height 17
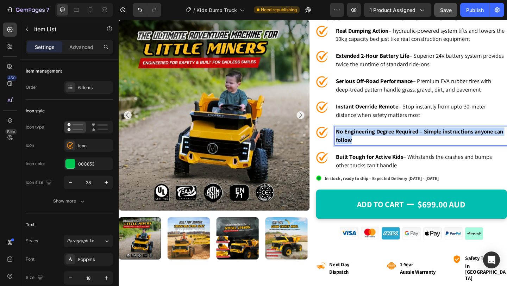
click at [398, 155] on strong "No Engineering Degree Required – Simple instructions anyone can follow" at bounding box center [446, 145] width 182 height 17
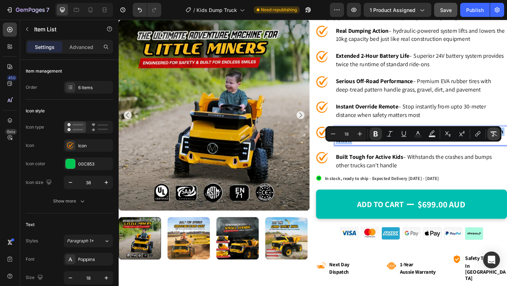
click at [497, 131] on icon "Editor contextual toolbar" at bounding box center [493, 133] width 7 height 7
click at [444, 155] on p "No Engineering Degree Required – Simple instructions anyone can follow" at bounding box center [447, 146] width 185 height 18
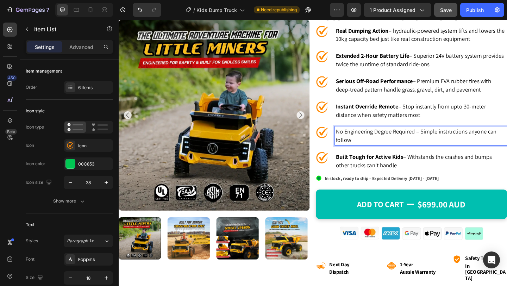
click at [453, 155] on p "No Engineering Degree Required – Simple instructions anyone can follow" at bounding box center [447, 146] width 185 height 18
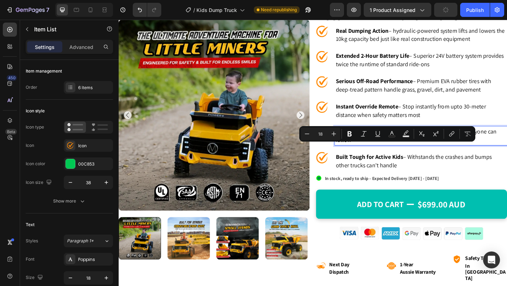
drag, startPoint x: 453, startPoint y: 160, endPoint x: 352, endPoint y: 159, distance: 100.8
click at [354, 156] on div "No Engineering Degree Required – Simple instructions anyone can follow" at bounding box center [447, 146] width 187 height 20
click at [347, 131] on icon "Editor contextual toolbar" at bounding box center [349, 133] width 7 height 7
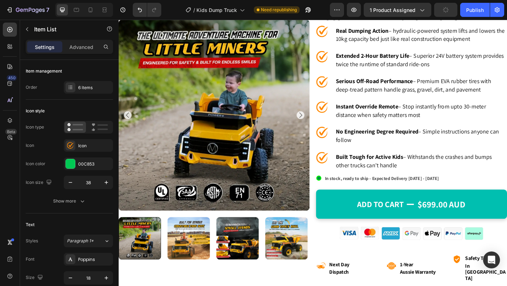
click at [388, 155] on p "No Engineering Degree Required – Simple instructions anyone can follow" at bounding box center [447, 146] width 185 height 18
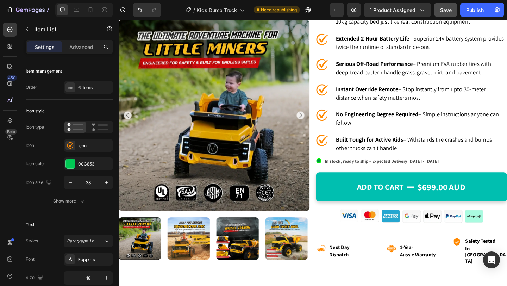
scroll to position [120, 0]
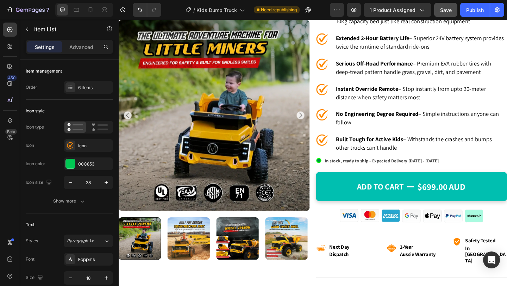
click at [403, 136] on p "No Engineering Degree Required – Simple instructions anyone can follow" at bounding box center [447, 127] width 185 height 18
click at [412, 154] on strong "Built Tough for Active Kids" at bounding box center [391, 150] width 73 height 8
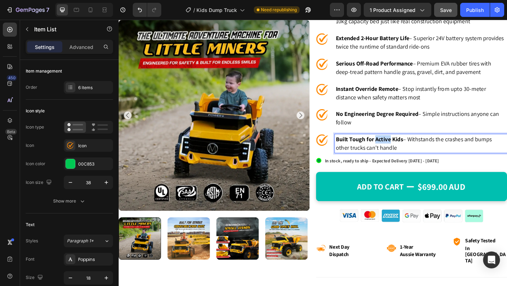
click at [412, 154] on strong "Built Tough for Active Kids" at bounding box center [391, 150] width 73 height 8
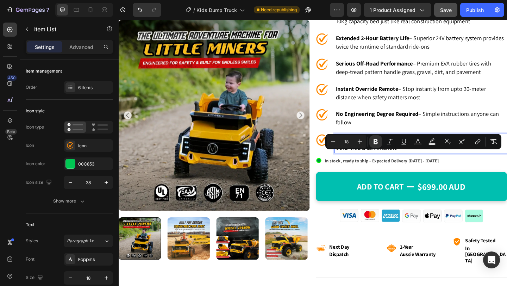
copy p "Built Tough for Active Kids – Withstands the crashes and bumps other trucks can…"
click at [407, 163] on p "Built Tough for Active Kids – Withstands the crashes and bumps other trucks can…" at bounding box center [447, 154] width 185 height 18
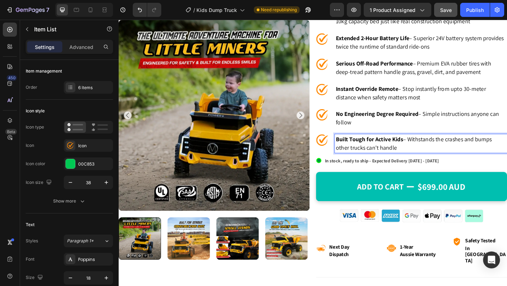
click at [421, 154] on strong "Built Tough for Active Kids" at bounding box center [391, 150] width 73 height 8
click at [450, 163] on p "Built Tough for Aussie Kids – Withstands the crashes and bumps other trucks can…" at bounding box center [447, 154] width 185 height 18
click at [446, 163] on p "Built Tough for Aussie Kids – Withstands the crashes and bumps other trucks can…" at bounding box center [447, 154] width 185 height 18
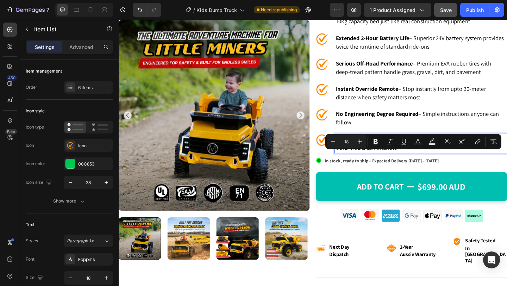
drag, startPoint x: 446, startPoint y: 168, endPoint x: 462, endPoint y: 176, distance: 17.5
click at [462, 163] on p "Built Tough for Aussie Kids – Withstands the crashes and bumps other trucks can…" at bounding box center [447, 154] width 185 height 18
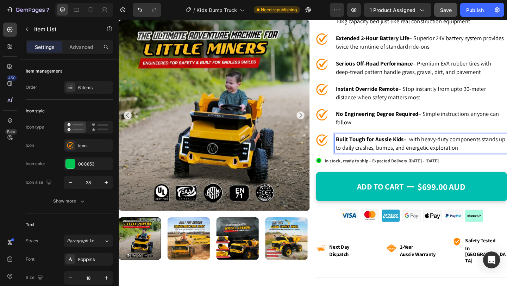
click at [448, 163] on p "Built Tough for Aussie Kids – with heavy-duty components stands up to daily cra…" at bounding box center [447, 154] width 185 height 18
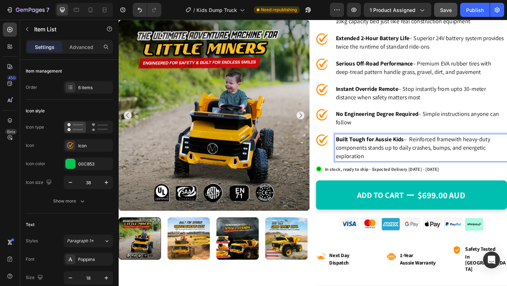
click at [454, 173] on p "Built Tough for Aussie Kids – Reinforced framewith heavy-duty components stands…" at bounding box center [447, 158] width 185 height 27
click at [477, 173] on p "Built Tough for Aussie Kids – Reinforced framewith heavy-duty components handle…" at bounding box center [447, 158] width 185 height 27
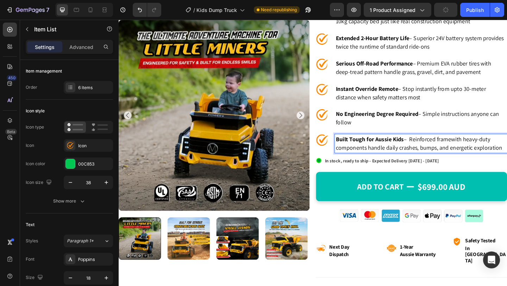
click at [432, 163] on p "Built Tough for Aussie Kids – Reinforced framewith heavy-duty components handle…" at bounding box center [447, 154] width 185 height 18
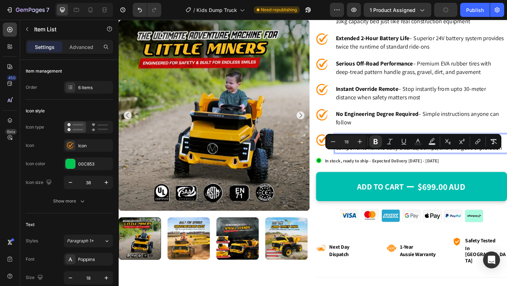
copy p "Built Tough for Aussie Kids – Reinforced framewith heavy-duty components handle…"
click at [502, 163] on p "Built Tough for Aussie Kids – Reinforced framewith heavy-duty components handle…" at bounding box center [447, 154] width 185 height 18
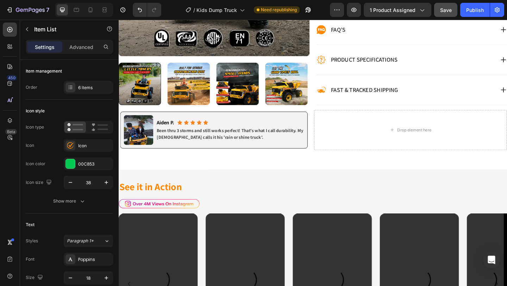
scroll to position [406, 0]
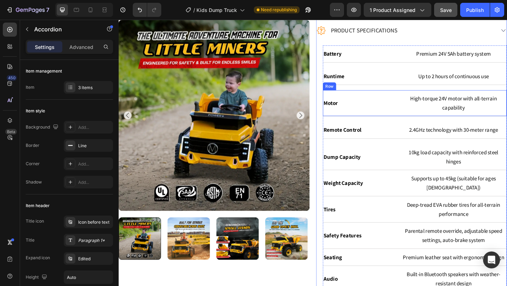
scroll to position [437, 0]
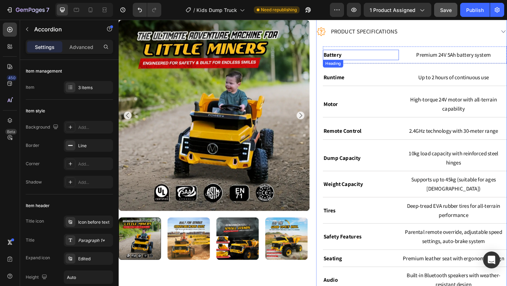
click at [419, 64] on h2 "Battery" at bounding box center [382, 57] width 83 height 11
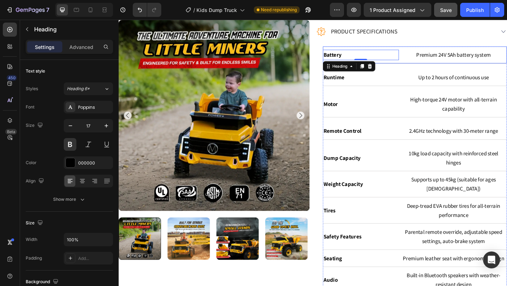
click at [422, 68] on div "Battery Heading 0 Premium 24V 5Ah battery system Text Block Row" at bounding box center [441, 58] width 200 height 19
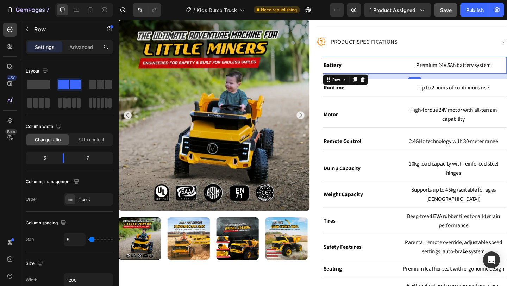
scroll to position [425, 0]
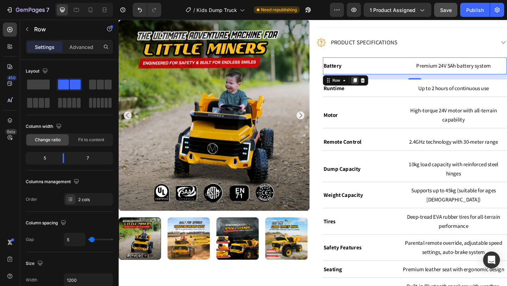
click at [373, 88] on icon at bounding box center [376, 86] width 6 height 6
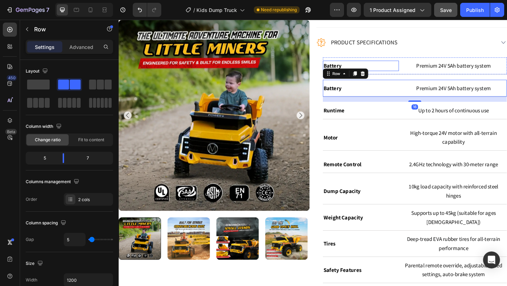
click at [365, 75] on h2 "Battery" at bounding box center [382, 69] width 83 height 11
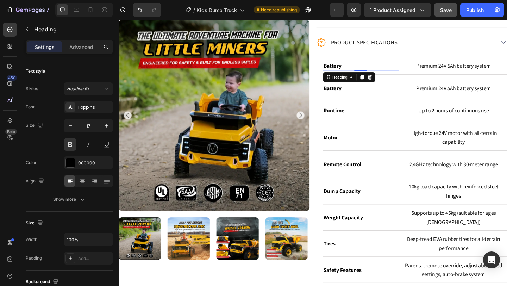
click at [365, 75] on h2 "Battery" at bounding box center [382, 69] width 83 height 11
click at [365, 75] on p "Battery" at bounding box center [382, 70] width 81 height 10
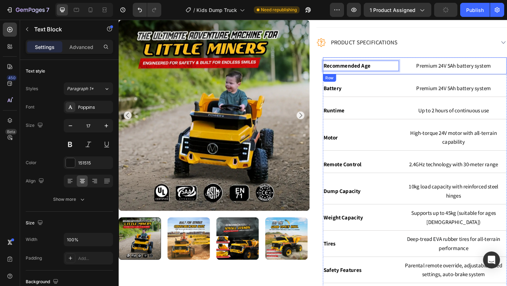
click at [439, 75] on p "Premium 24V 5Ah battery system" at bounding box center [483, 70] width 114 height 10
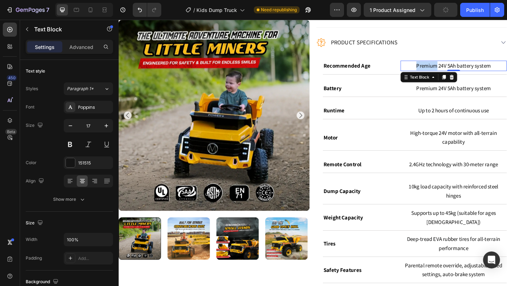
click at [439, 75] on p "Premium 24V 5Ah battery system" at bounding box center [483, 70] width 114 height 10
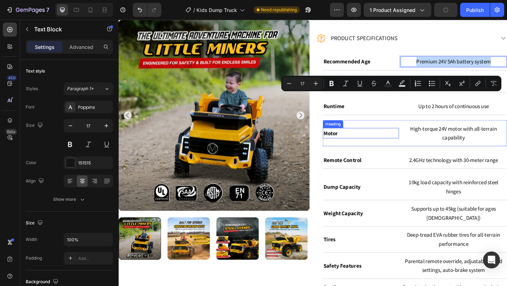
scroll to position [398, 0]
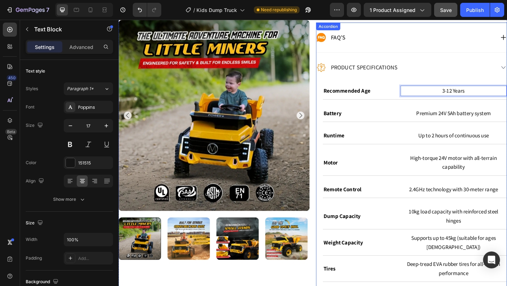
click at [442, 73] on div "Product Specifications" at bounding box center [437, 71] width 207 height 32
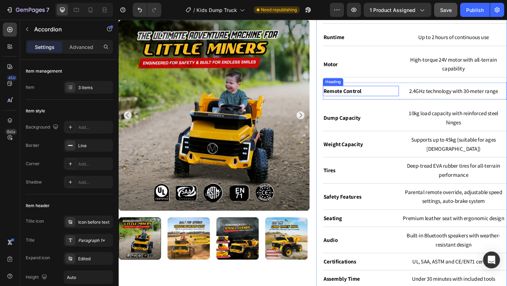
scroll to position [585, 0]
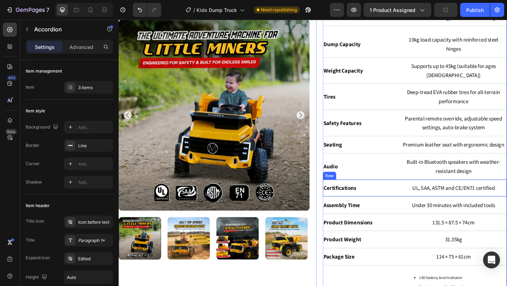
click at [414, 212] on div "Certifications Heading UL, SAA, ASTM and CE/EN71 certified Text Block Row" at bounding box center [441, 203] width 200 height 19
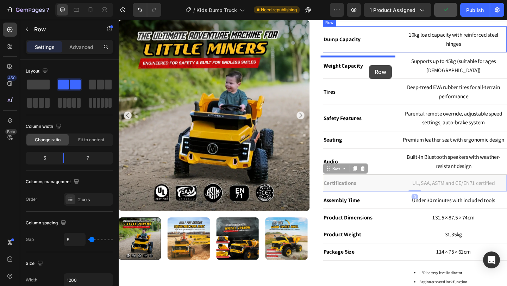
drag, startPoint x: 353, startPoint y: 222, endPoint x: 392, endPoint y: 69, distance: 158.2
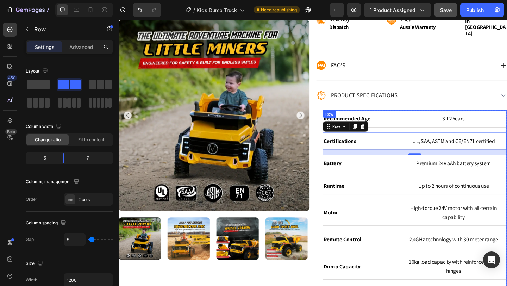
scroll to position [370, 0]
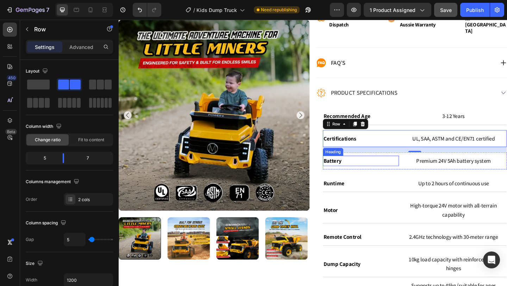
click at [371, 179] on h2 "Battery" at bounding box center [382, 173] width 83 height 11
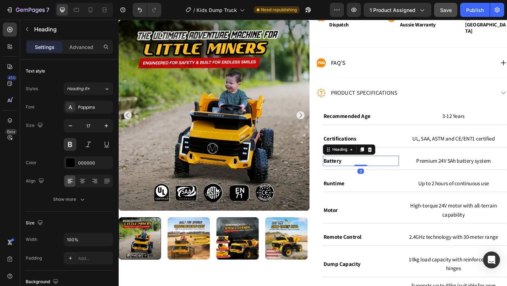
click at [371, 179] on h2 "Battery" at bounding box center [382, 173] width 83 height 11
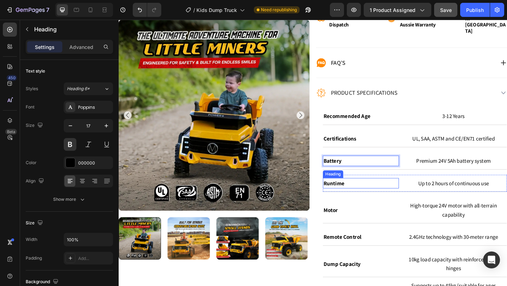
click at [399, 203] on h2 "Runtime" at bounding box center [382, 197] width 83 height 11
click at [399, 203] on p "Runtime" at bounding box center [382, 198] width 81 height 10
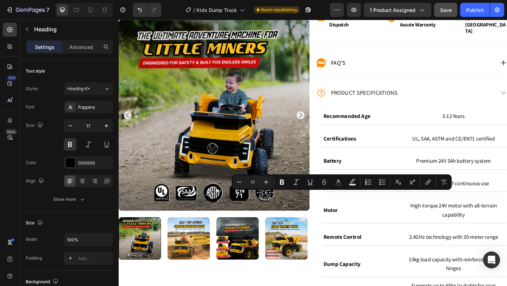
click at [399, 203] on p "Runtime" at bounding box center [382, 198] width 81 height 10
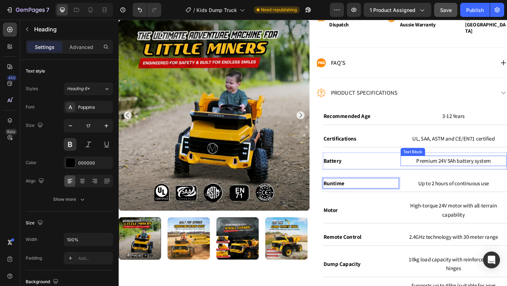
click at [507, 178] on p "Premium 24V 5Ah battery system" at bounding box center [483, 173] width 114 height 10
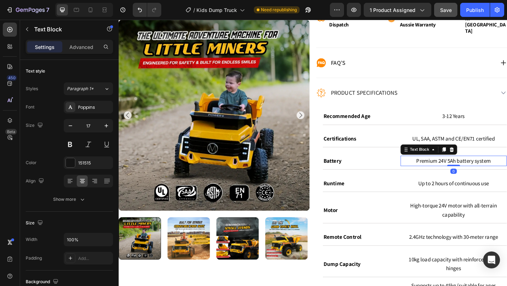
click at [507, 178] on p "Premium 24V 5Ah battery system" at bounding box center [483, 173] width 114 height 10
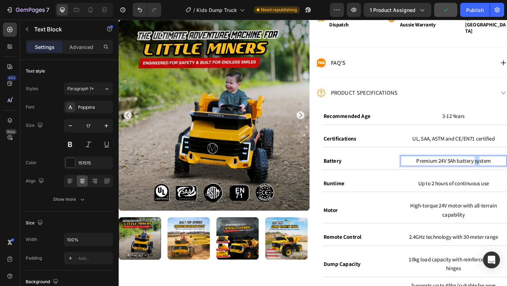
drag, startPoint x: 508, startPoint y: 188, endPoint x: 521, endPoint y: 188, distance: 12.7
click at [507, 178] on p "Premium 24V 5Ah battery system" at bounding box center [483, 173] width 114 height 10
click at [372, 203] on p "Runtime" at bounding box center [382, 198] width 81 height 10
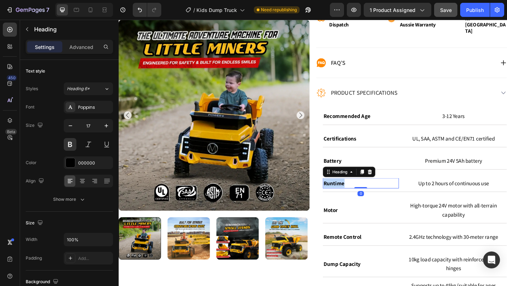
click at [372, 203] on p "Runtime" at bounding box center [382, 198] width 81 height 10
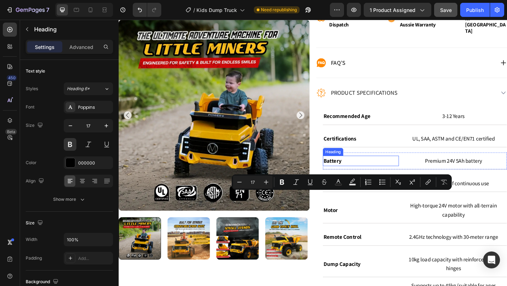
click at [371, 178] on p "Battery" at bounding box center [382, 173] width 81 height 10
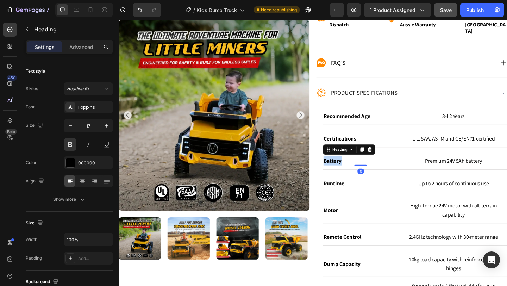
click at [371, 178] on p "Battery" at bounding box center [382, 173] width 81 height 10
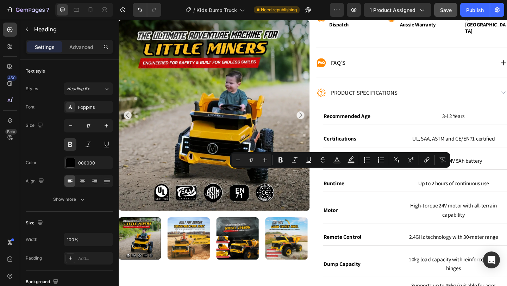
click at [371, 178] on p "Battery" at bounding box center [382, 173] width 81 height 10
click at [367, 203] on p "Runtime" at bounding box center [382, 198] width 81 height 10
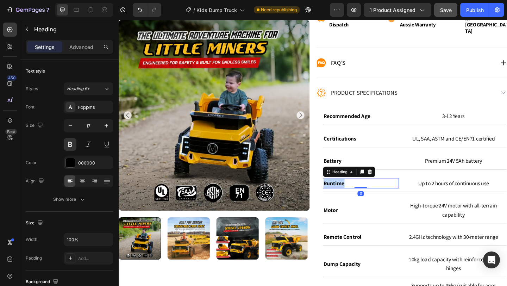
click at [367, 203] on p "Runtime" at bounding box center [382, 198] width 81 height 10
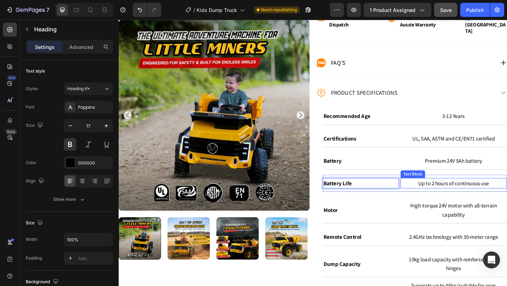
click at [469, 203] on p "Up to 2 hours of continuous use" at bounding box center [483, 198] width 114 height 10
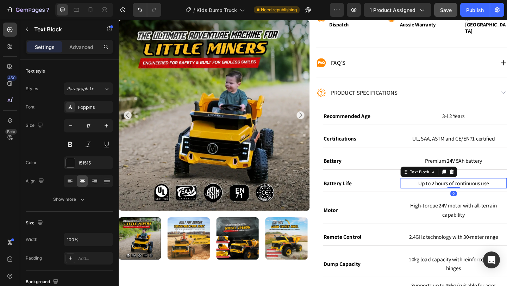
click at [472, 203] on p "Up to 2 hours of continuous use" at bounding box center [483, 198] width 114 height 10
drag, startPoint x: 470, startPoint y: 213, endPoint x: 535, endPoint y: 210, distance: 64.9
click at [507, 203] on div "Up to 2 hours of continuous use" at bounding box center [484, 197] width 116 height 11
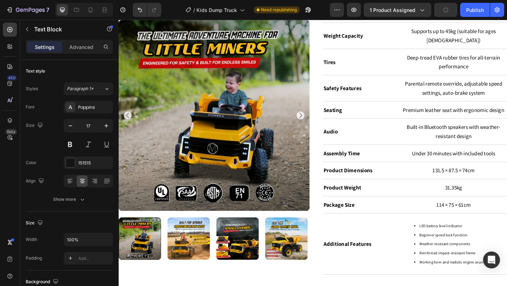
scroll to position [666, 0]
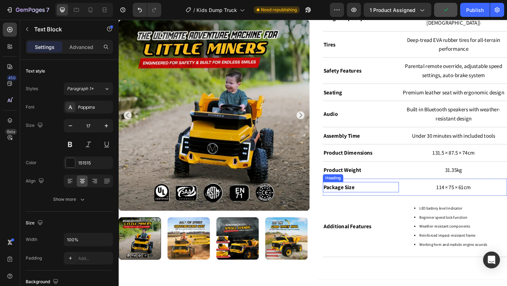
click at [418, 208] on h2 "Package Size" at bounding box center [382, 201] width 83 height 11
click at [423, 211] on div "Package Size Heading 0 114 × 75 × 61cm Text Block Row" at bounding box center [441, 202] width 200 height 19
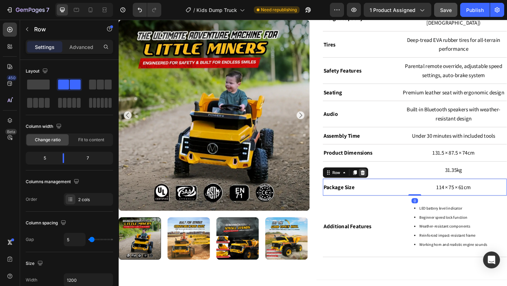
click at [383, 188] on icon at bounding box center [384, 186] width 5 height 5
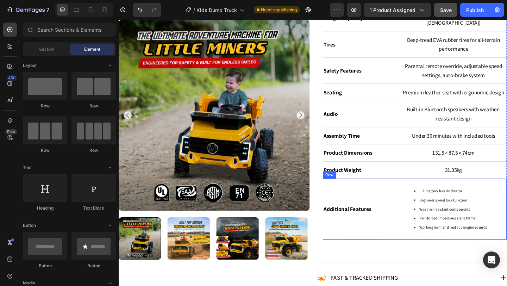
click at [403, 231] on div "Additional Features Heading" at bounding box center [382, 225] width 83 height 59
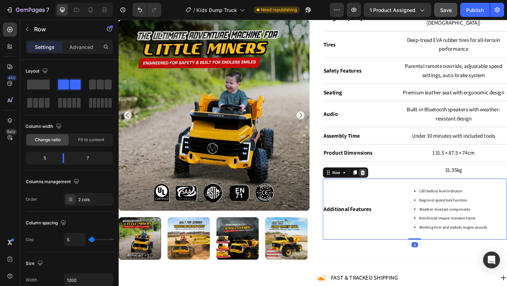
click at [382, 189] on icon at bounding box center [385, 186] width 6 height 6
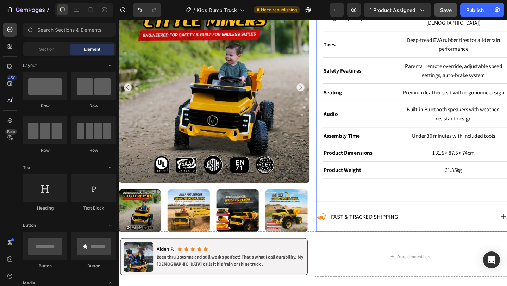
click at [423, 207] on div "Recommended Age Heading 3-12 Years Text Block Row Certifications Heading UL, SA…" at bounding box center [441, 13] width 200 height 387
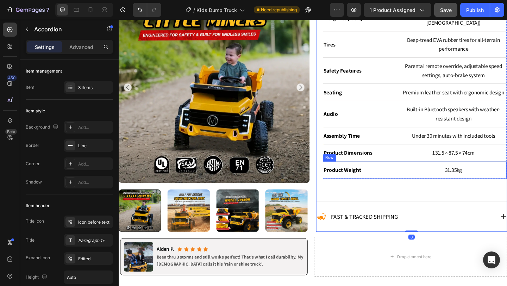
click at [412, 193] on div "Product Weight Heading 31.35kg Text Block Row" at bounding box center [441, 183] width 200 height 19
